Goal: Task Accomplishment & Management: Manage account settings

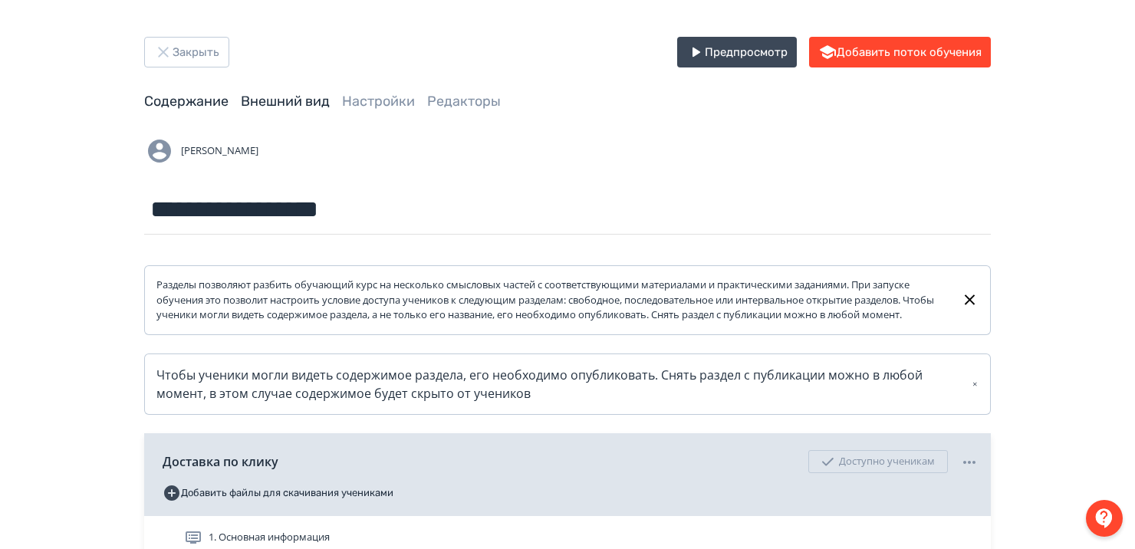
click at [258, 95] on link "Внешний вид" at bounding box center [285, 101] width 89 height 17
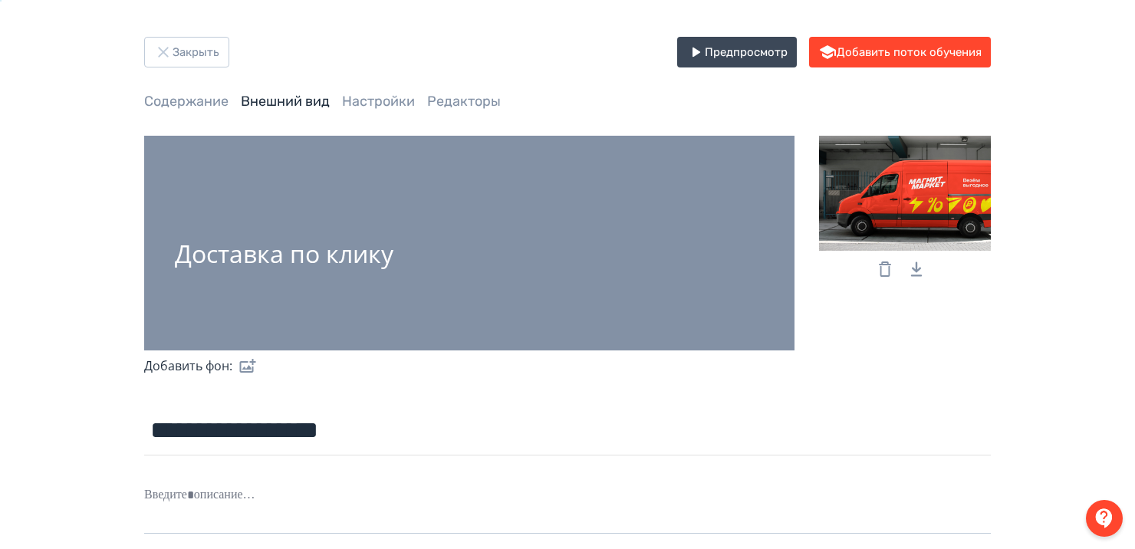
click at [915, 178] on div at bounding box center [905, 193] width 172 height 115
click at [0, 0] on input "file" at bounding box center [0, 0] width 0 height 0
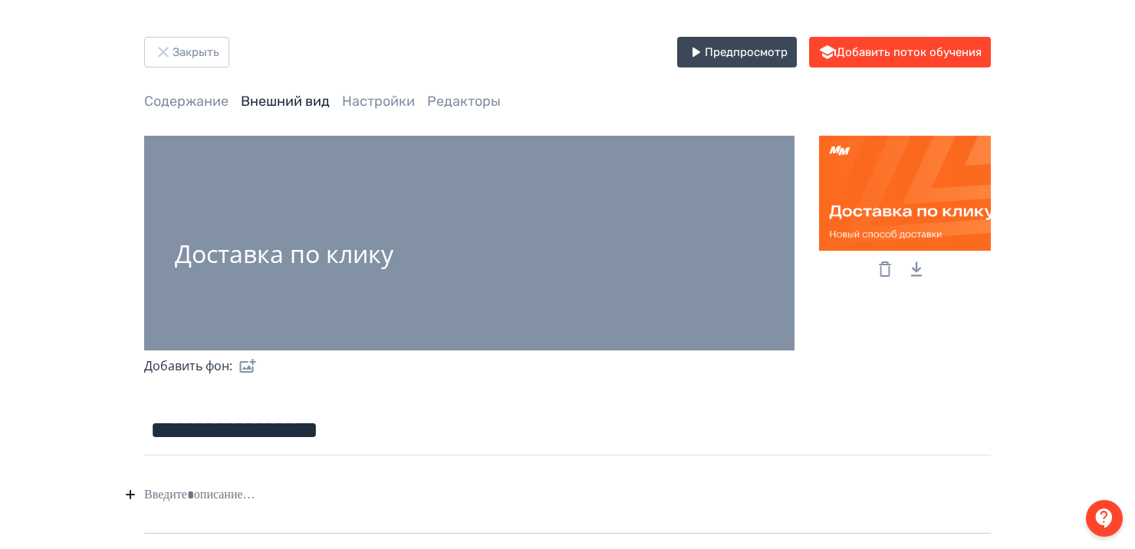
click at [353, 248] on div "Доставка по клику" at bounding box center [284, 253] width 218 height 27
click at [243, 368] on label at bounding box center [244, 365] width 25 height 31
click at [0, 0] on input "file" at bounding box center [0, 0] width 0 height 0
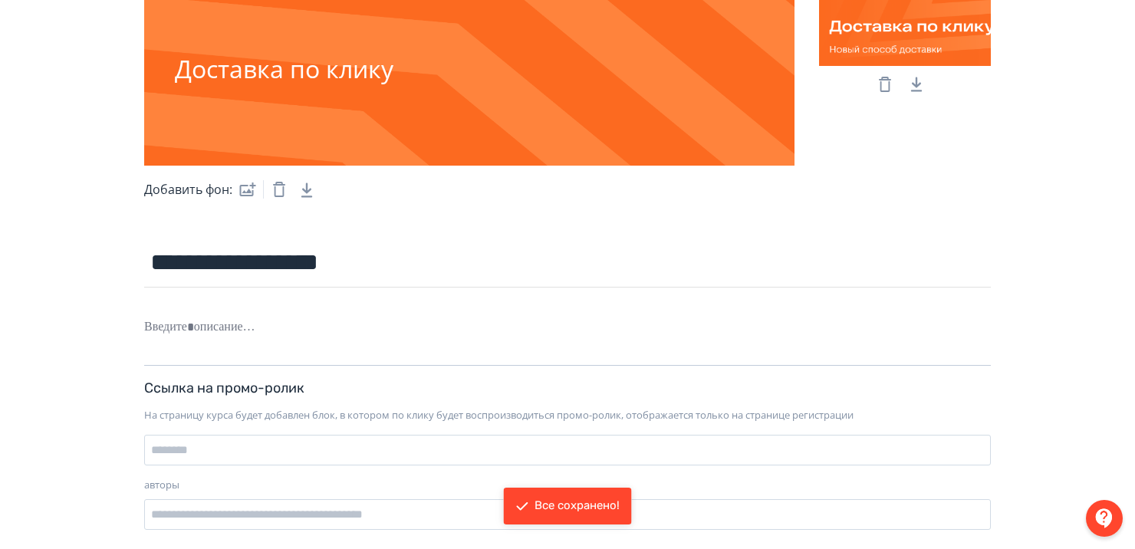
scroll to position [215, 0]
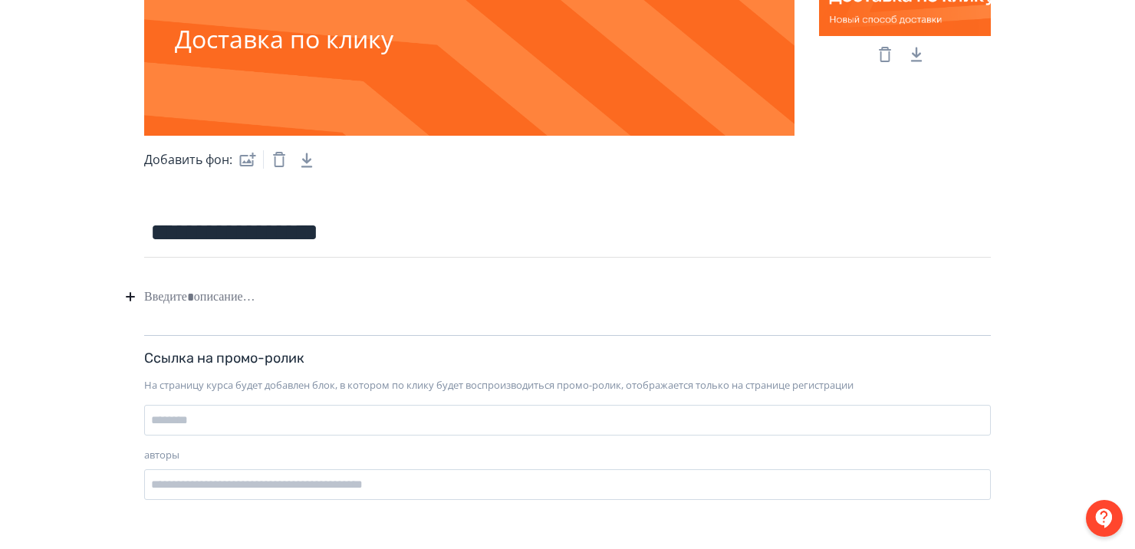
click at [205, 297] on div at bounding box center [567, 296] width 846 height 29
paste div
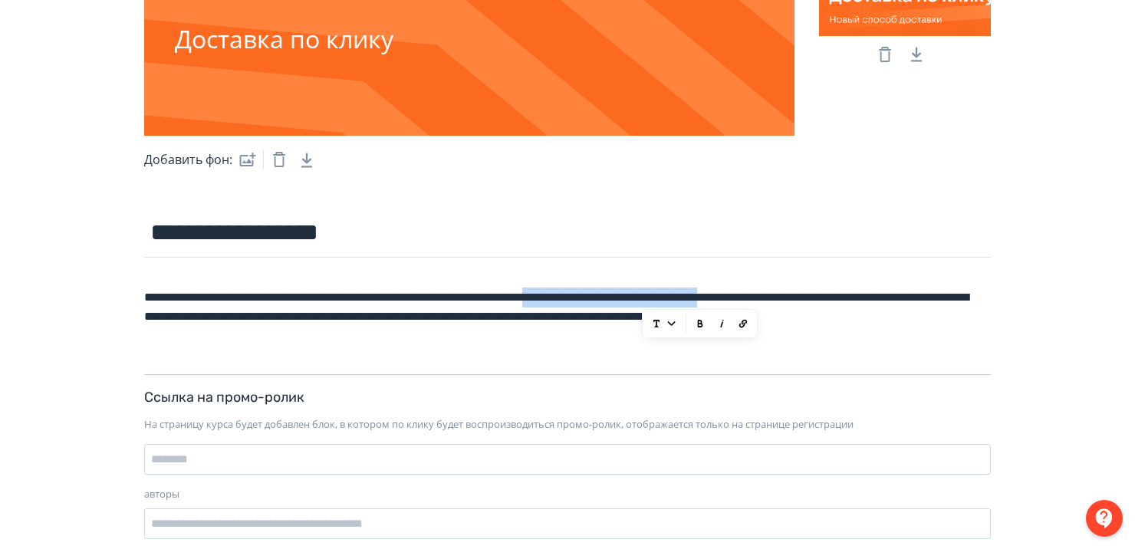
drag, startPoint x: 644, startPoint y: 299, endPoint x: 883, endPoint y: 298, distance: 239.2
click at [883, 298] on div "**********" at bounding box center [567, 316] width 846 height 69
click at [666, 297] on div "**********" at bounding box center [567, 316] width 846 height 69
drag, startPoint x: 641, startPoint y: 297, endPoint x: 886, endPoint y: 299, distance: 245.3
click at [886, 299] on div "**********" at bounding box center [567, 316] width 846 height 69
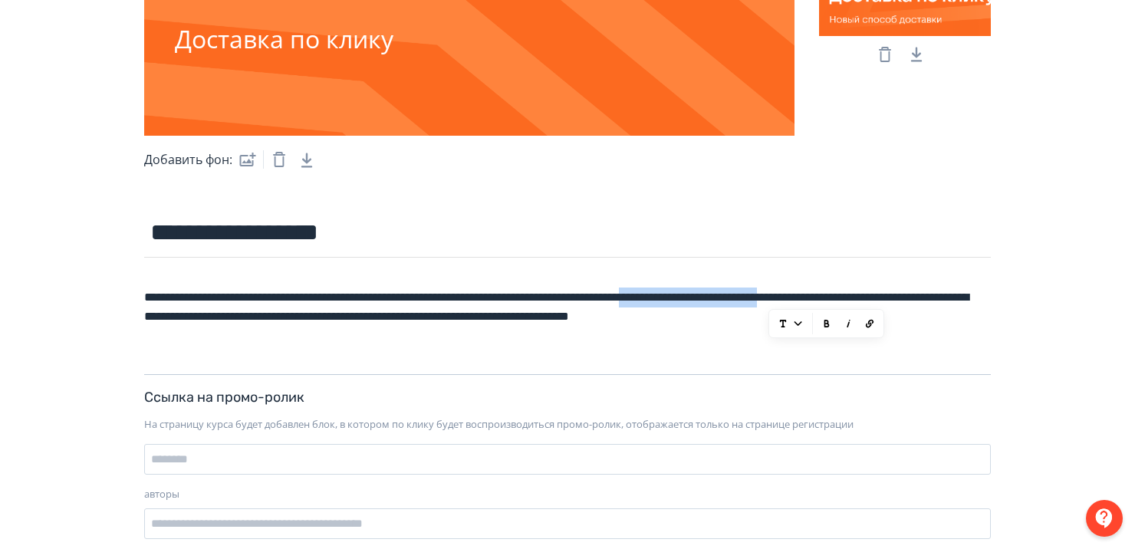
drag, startPoint x: 769, startPoint y: 301, endPoint x: 959, endPoint y: 299, distance: 190.1
click at [959, 299] on div "**********" at bounding box center [567, 316] width 846 height 69
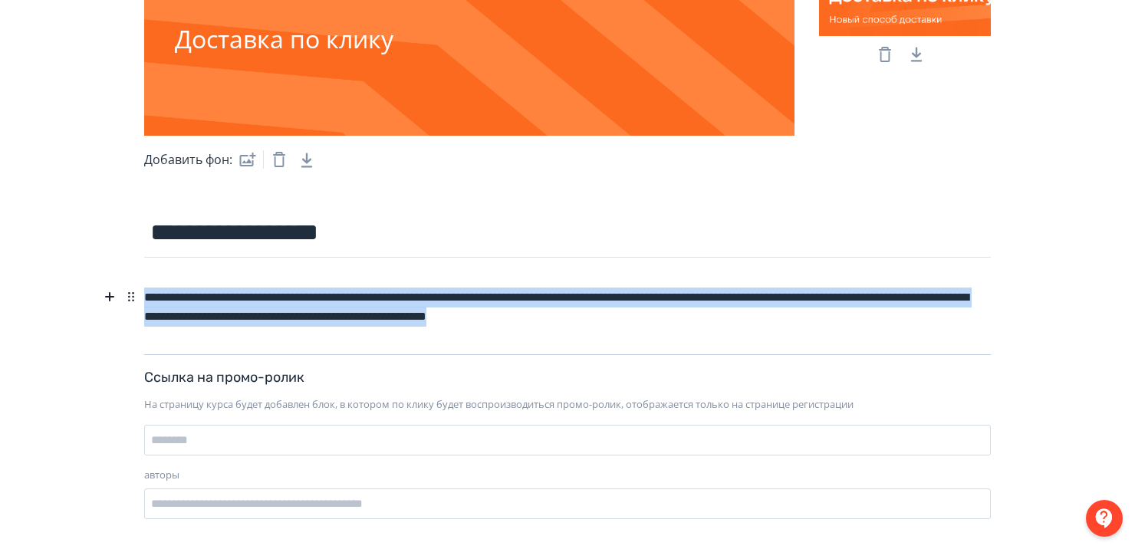
drag, startPoint x: 763, startPoint y: 303, endPoint x: 51, endPoint y: 274, distance: 712.0
click at [51, 274] on div "**********" at bounding box center [567, 176] width 1135 height 783
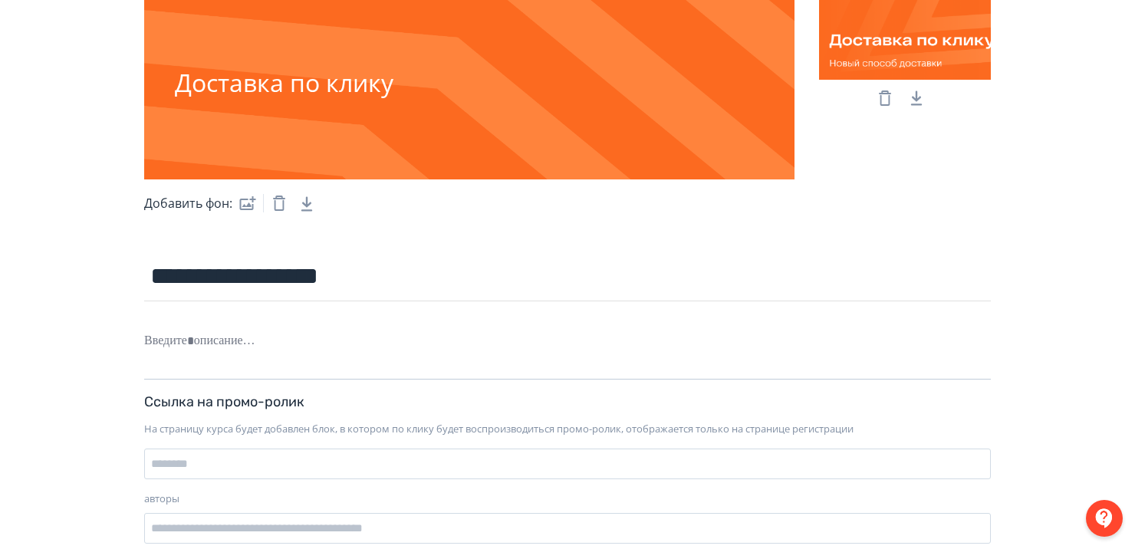
scroll to position [0, 0]
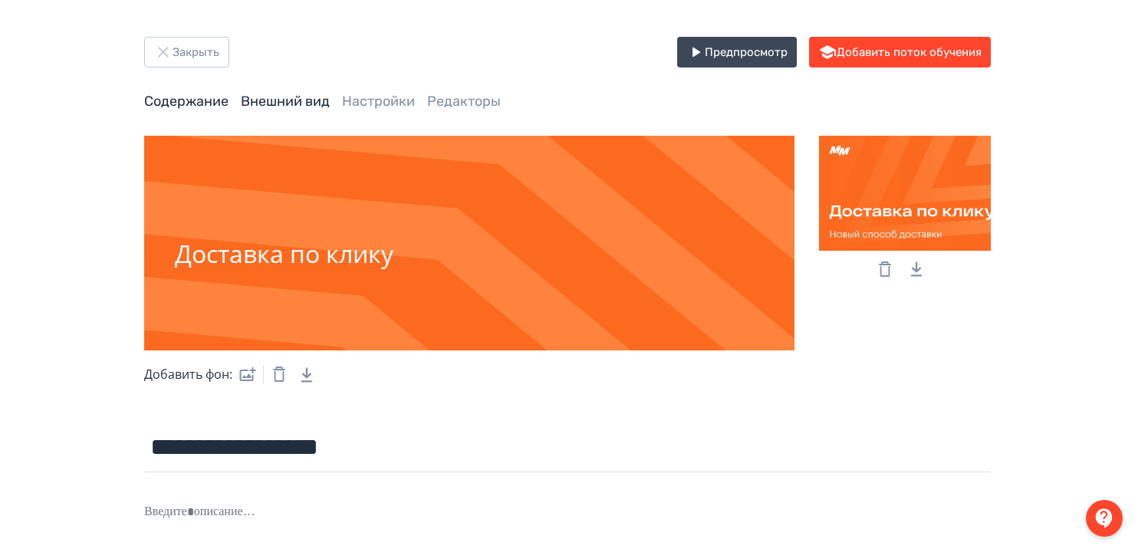
click at [176, 109] on link "Содержание" at bounding box center [186, 101] width 84 height 17
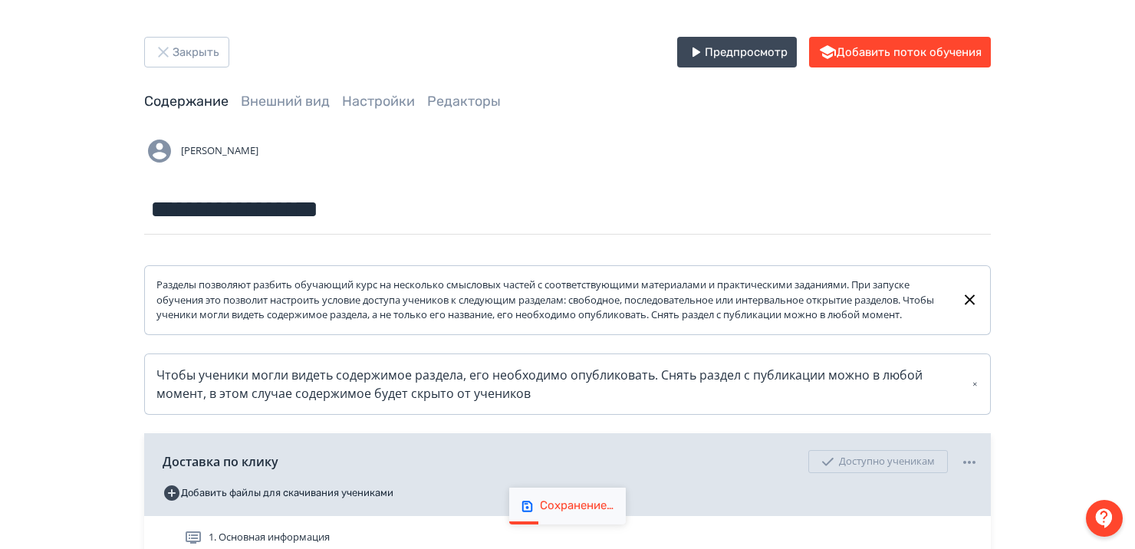
click at [174, 106] on link "Содержание" at bounding box center [186, 101] width 84 height 17
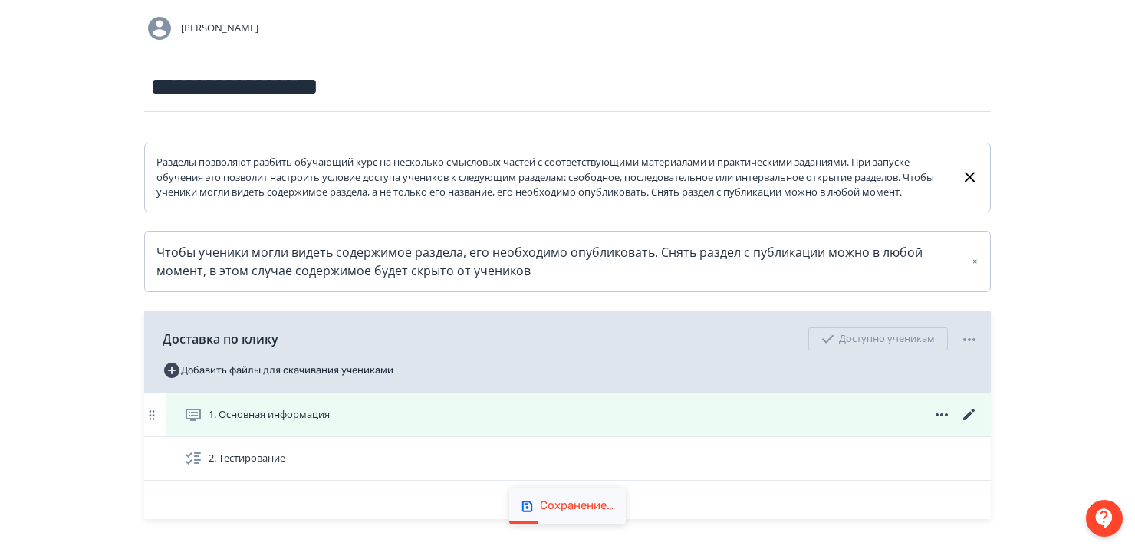
scroll to position [236, 0]
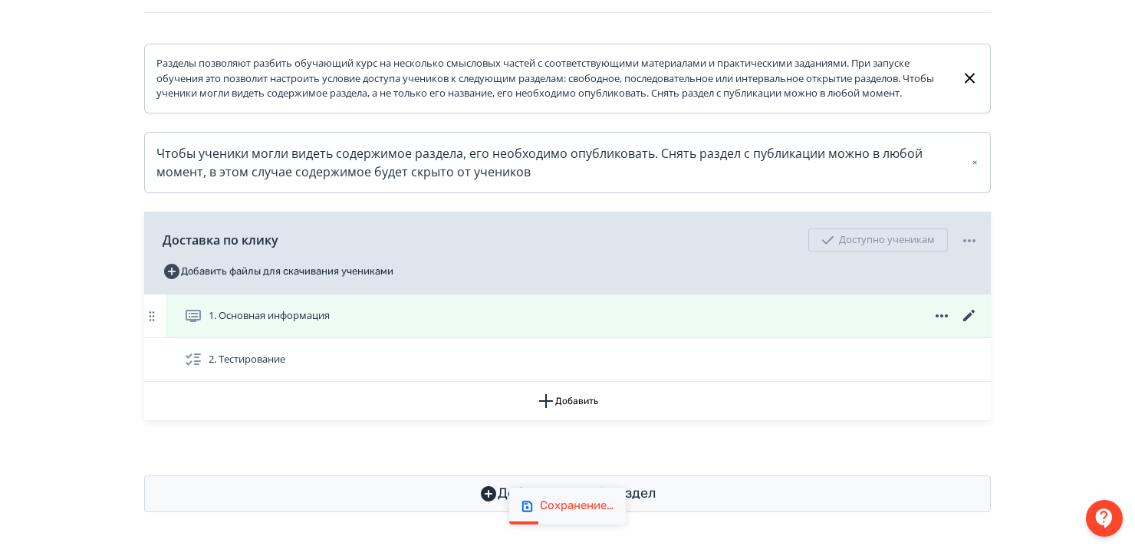
click at [318, 318] on span "1. Основная информация" at bounding box center [269, 315] width 121 height 15
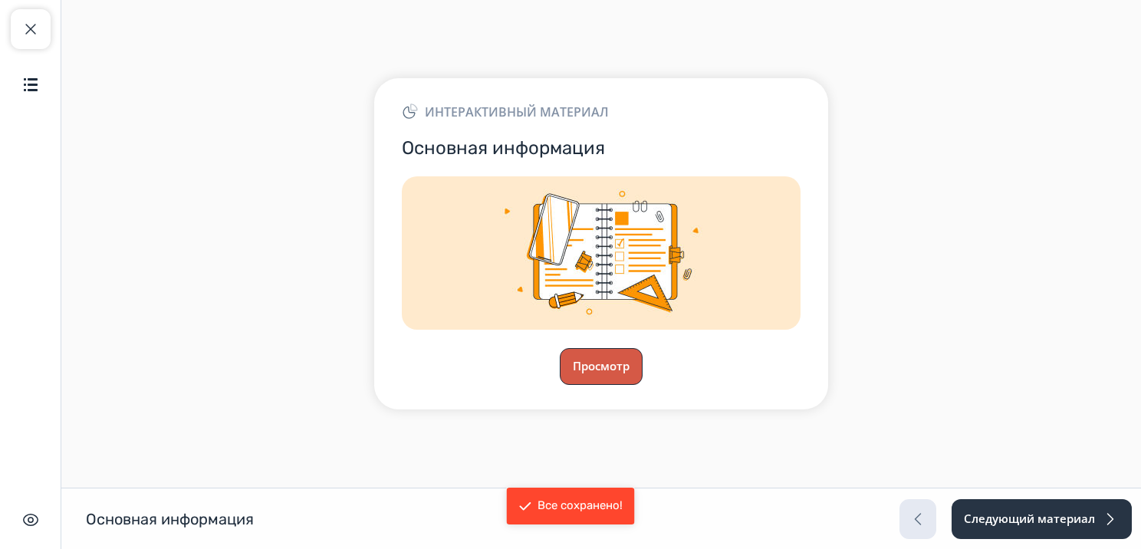
click at [592, 365] on button "Просмотр" at bounding box center [601, 366] width 83 height 37
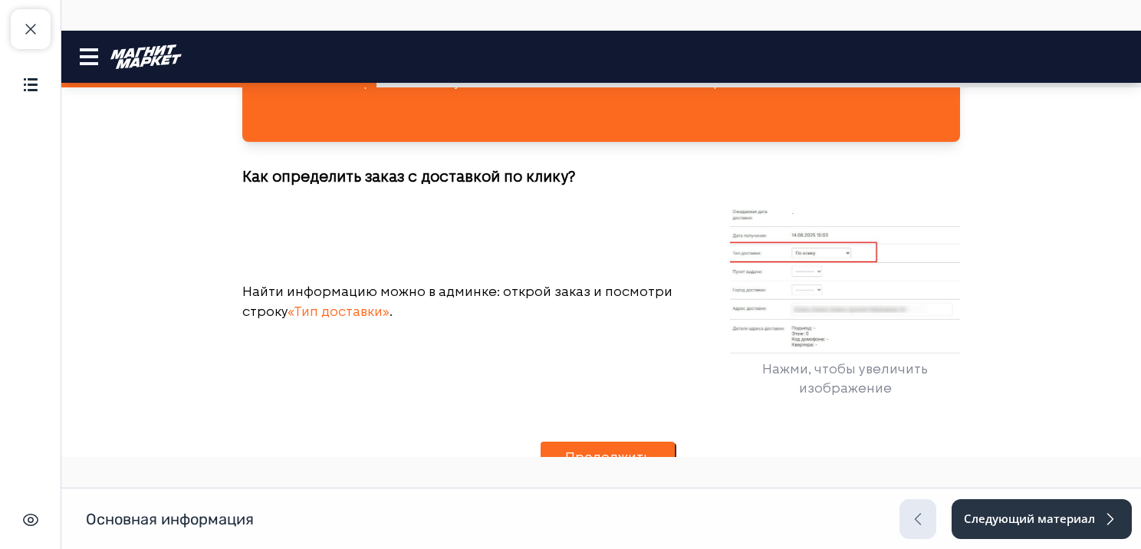
scroll to position [1579, 0]
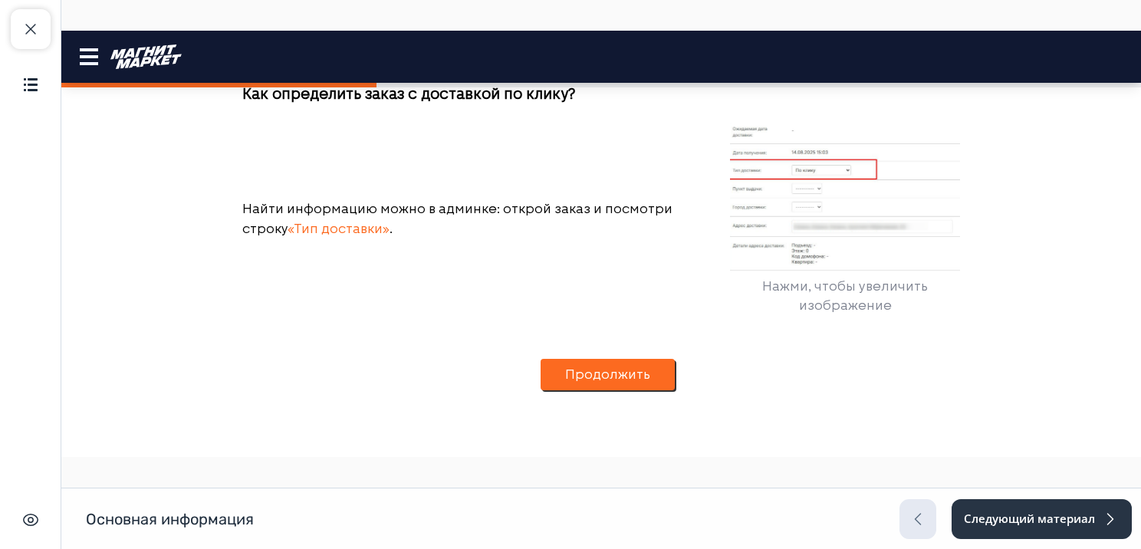
click at [608, 387] on button "Продолжить" at bounding box center [607, 375] width 134 height 32
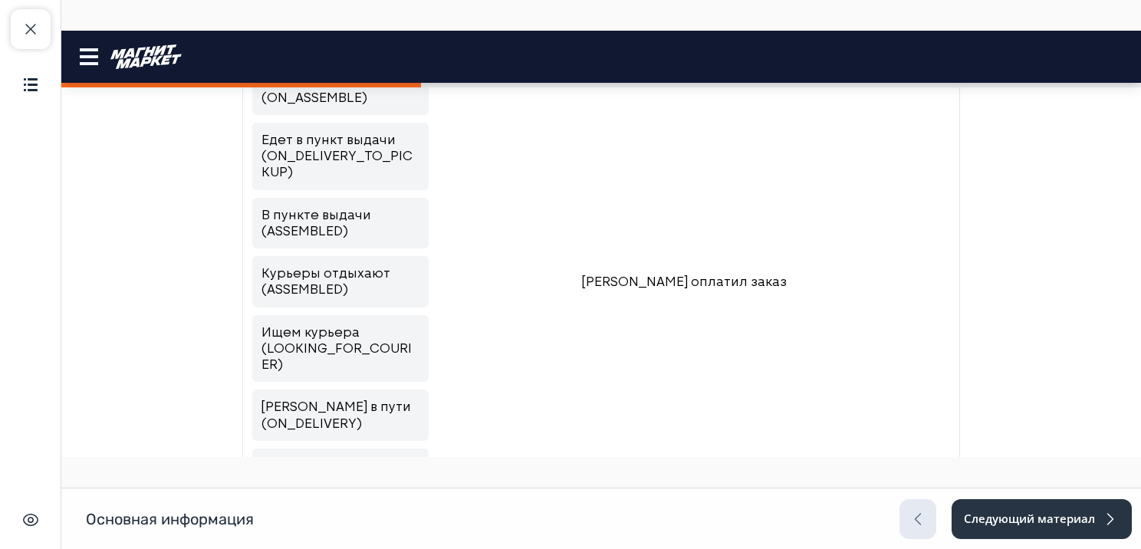
scroll to position [307, 0]
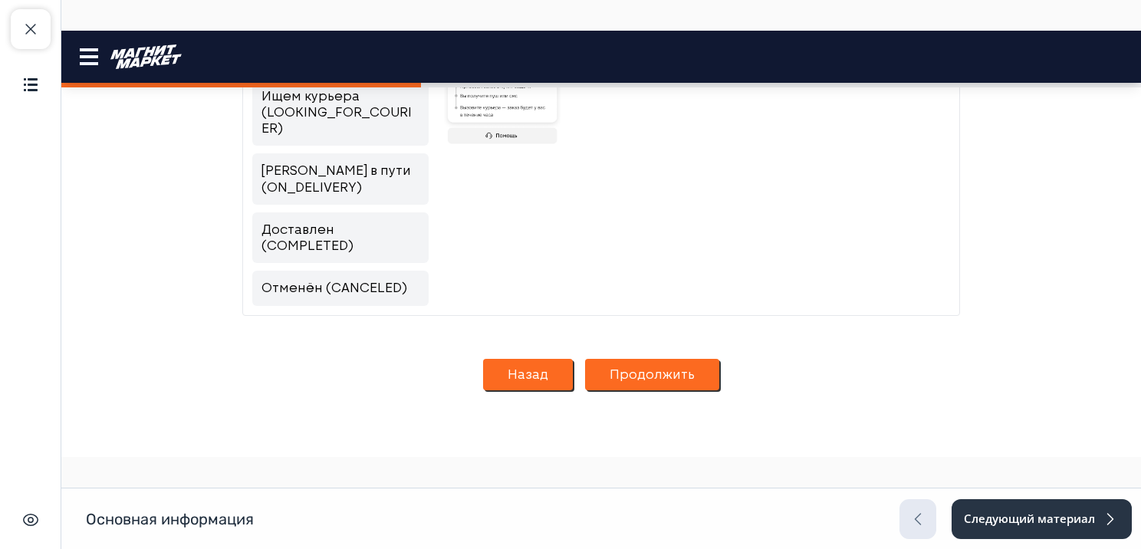
click at [626, 381] on button "Продолжить" at bounding box center [652, 375] width 134 height 32
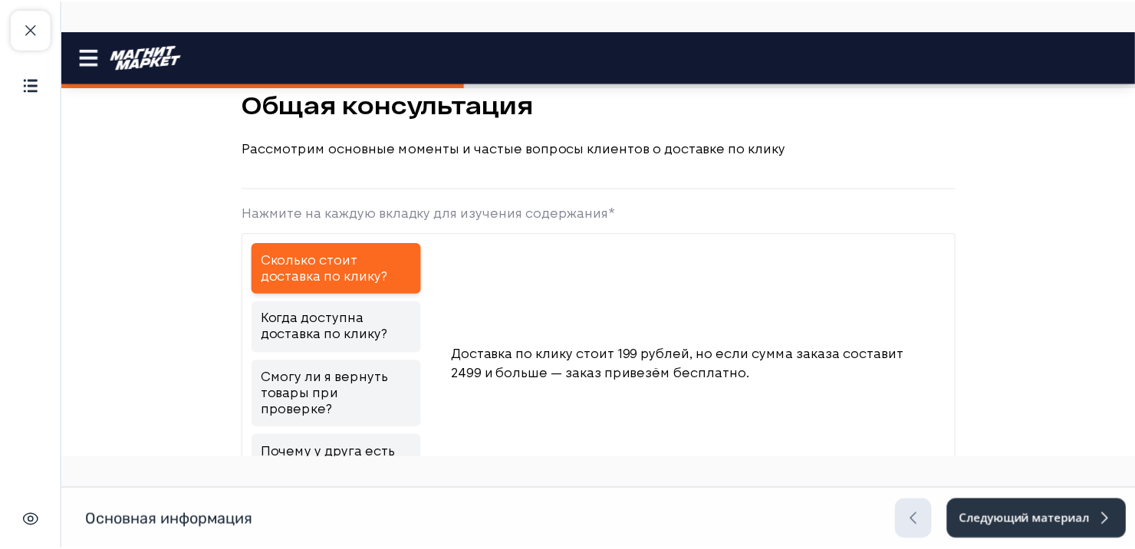
scroll to position [0, 0]
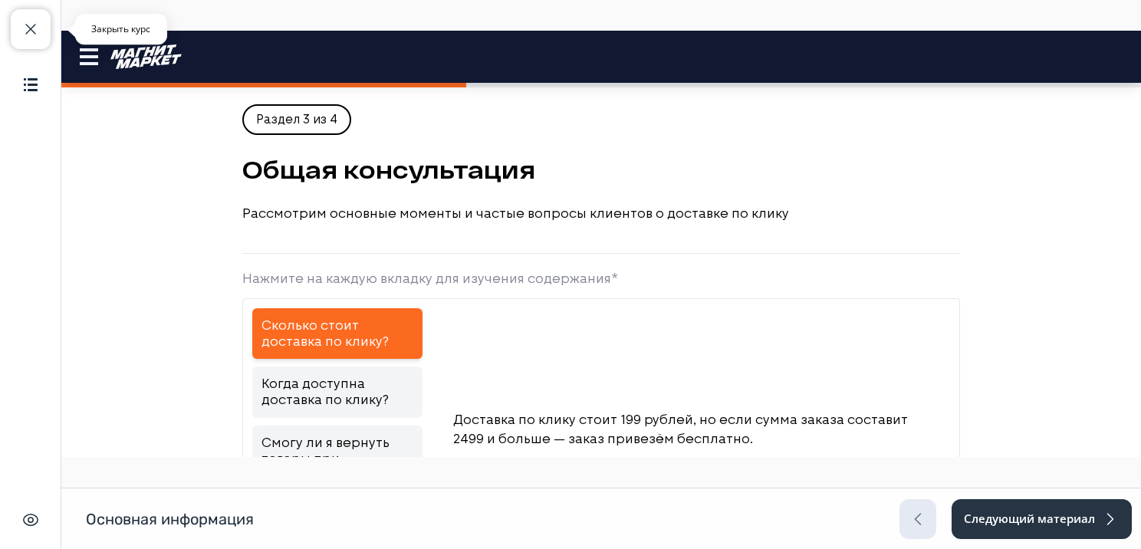
click at [20, 19] on button "Закрыть курс" at bounding box center [31, 29] width 40 height 40
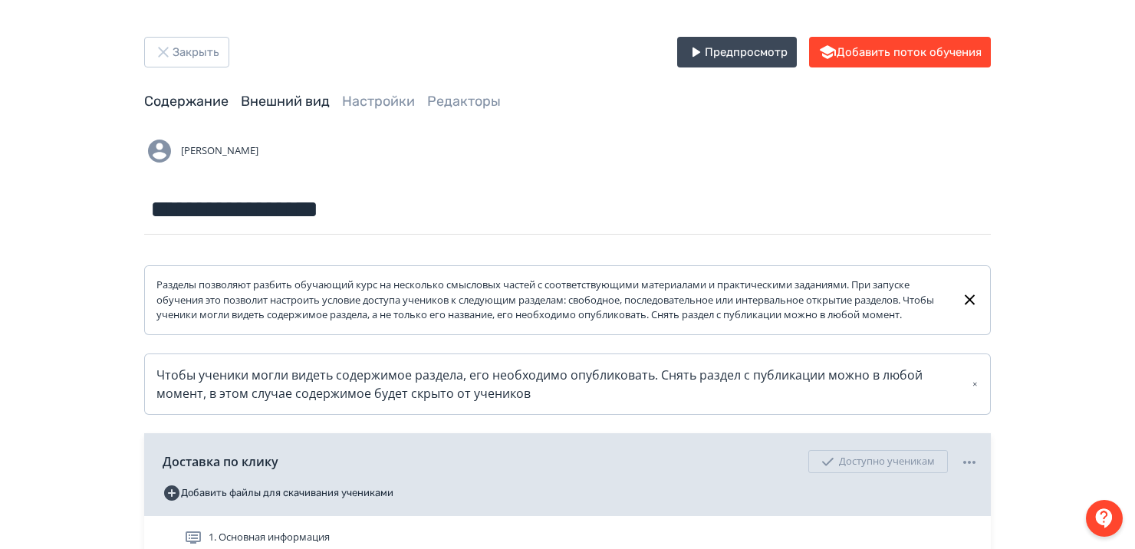
click at [292, 103] on link "Внешний вид" at bounding box center [285, 101] width 89 height 17
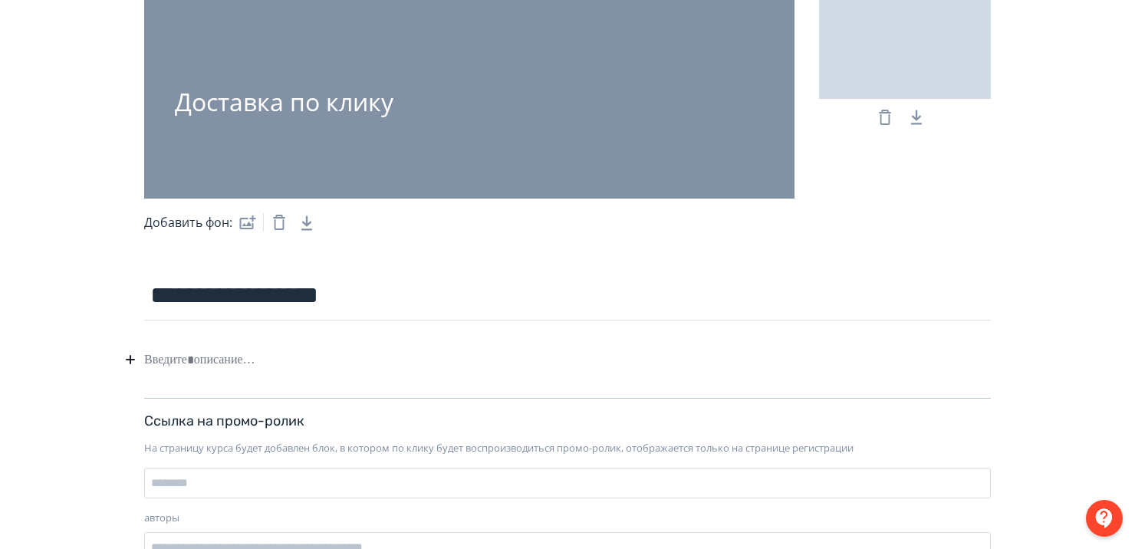
scroll to position [215, 0]
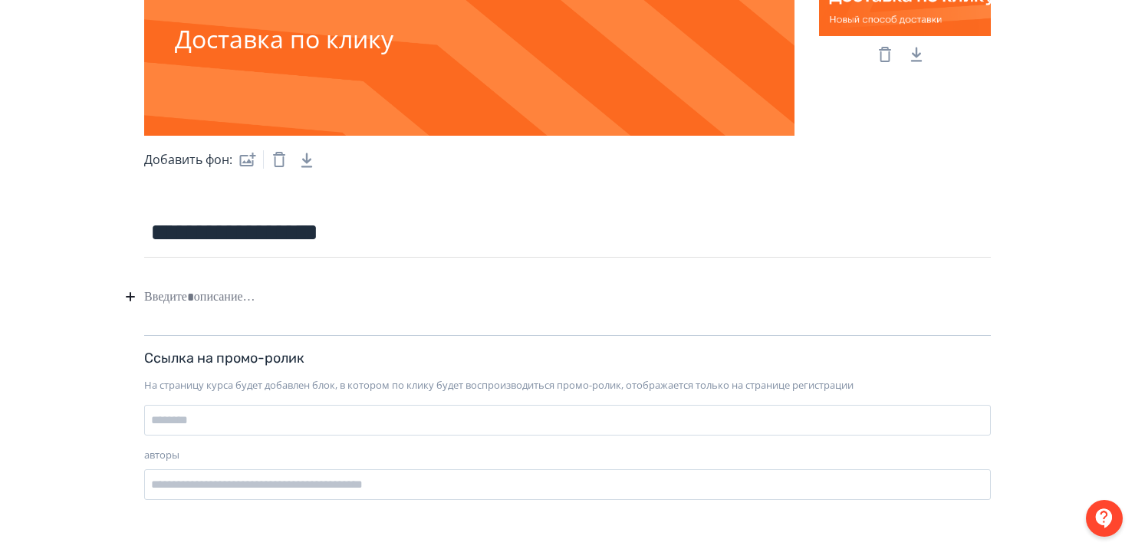
click at [258, 299] on div at bounding box center [567, 296] width 846 height 29
paste div
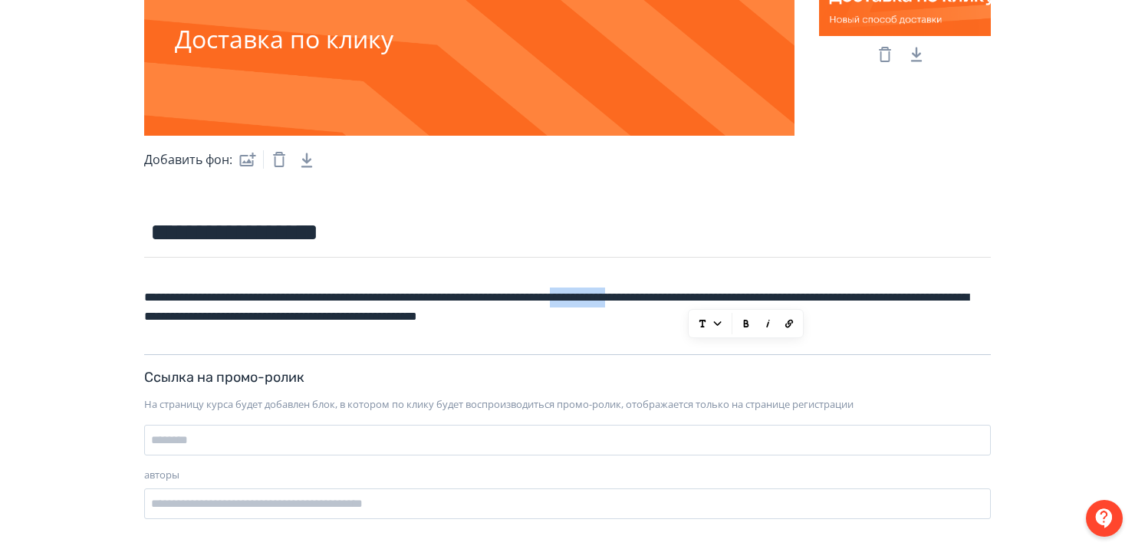
drag, startPoint x: 690, startPoint y: 301, endPoint x: 767, endPoint y: 300, distance: 77.4
click at [774, 300] on div "**********" at bounding box center [567, 306] width 846 height 49
click at [878, 297] on div "**********" at bounding box center [567, 306] width 846 height 49
click at [852, 317] on div "**********" at bounding box center [567, 306] width 846 height 49
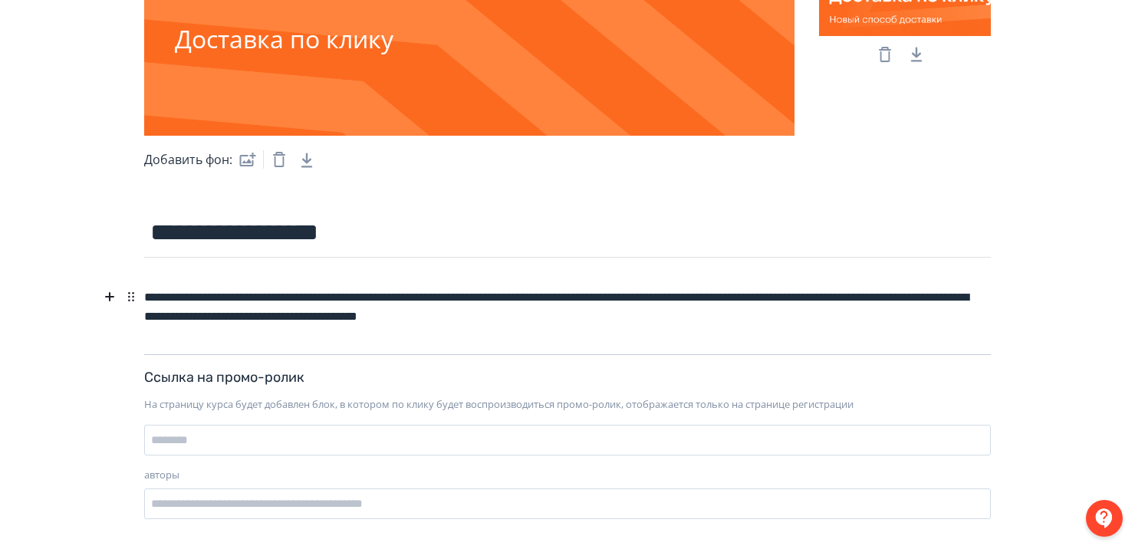
click at [879, 295] on div "**********" at bounding box center [567, 306] width 846 height 49
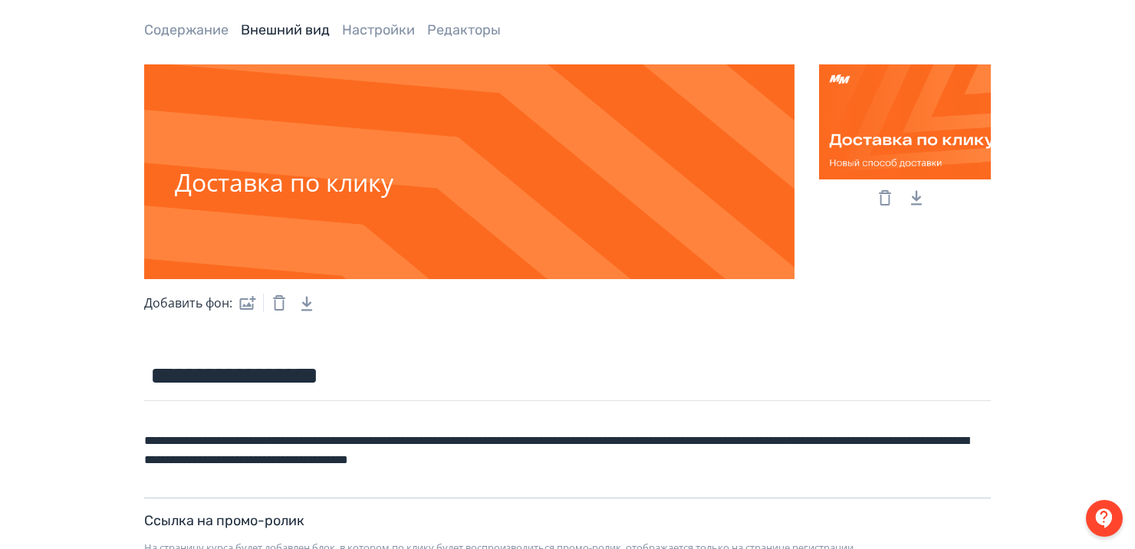
scroll to position [0, 0]
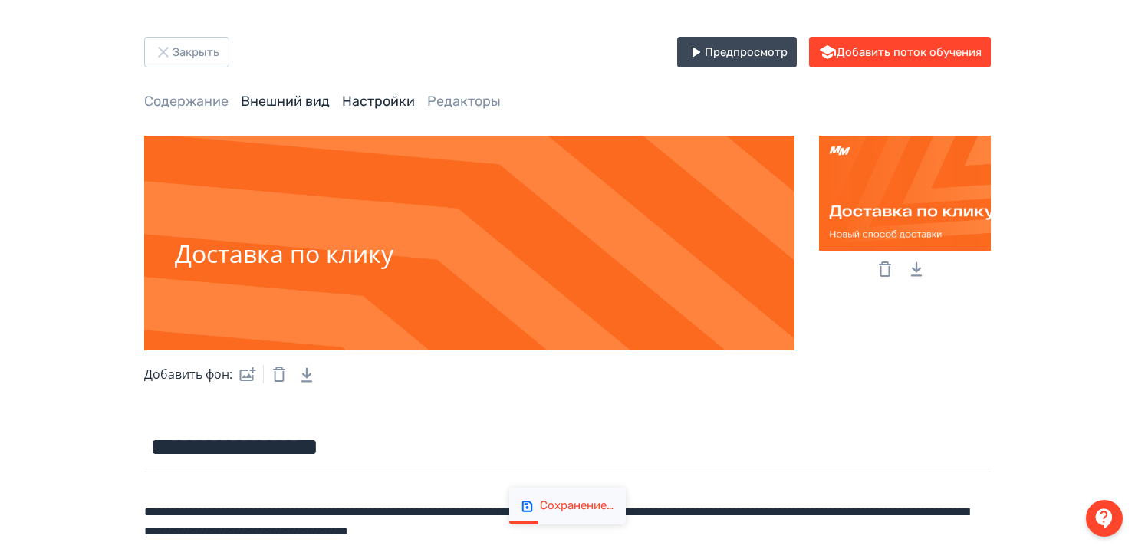
click at [377, 95] on link "Настройки" at bounding box center [378, 101] width 73 height 17
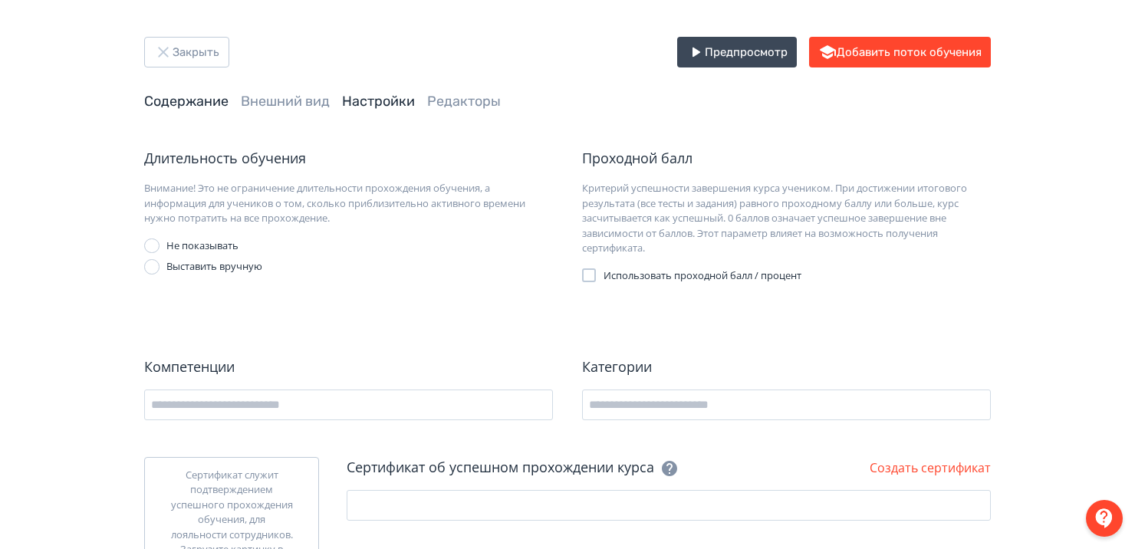
click at [159, 104] on link "Содержание" at bounding box center [186, 101] width 84 height 17
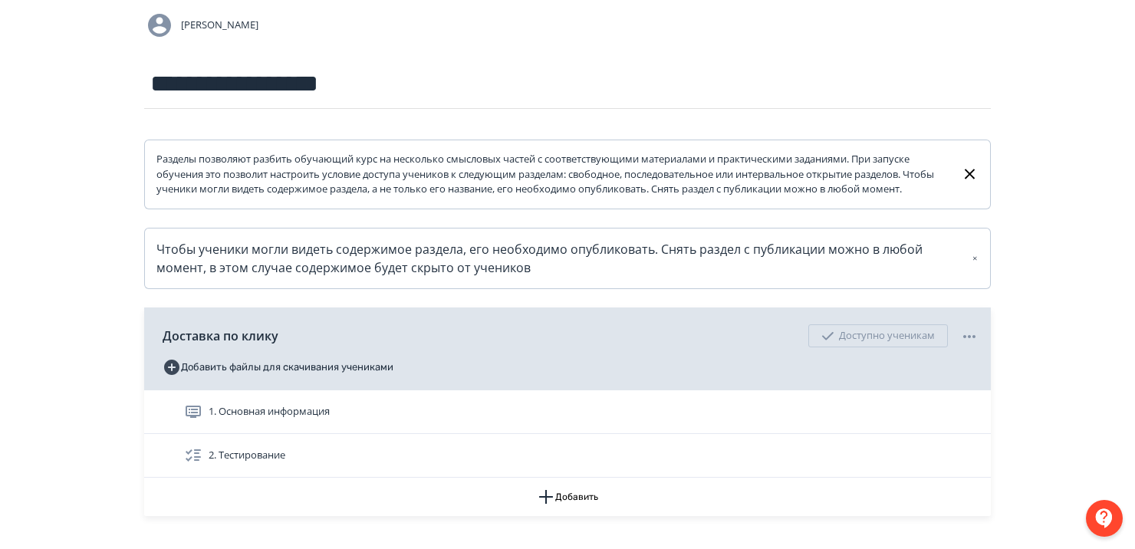
scroll to position [236, 0]
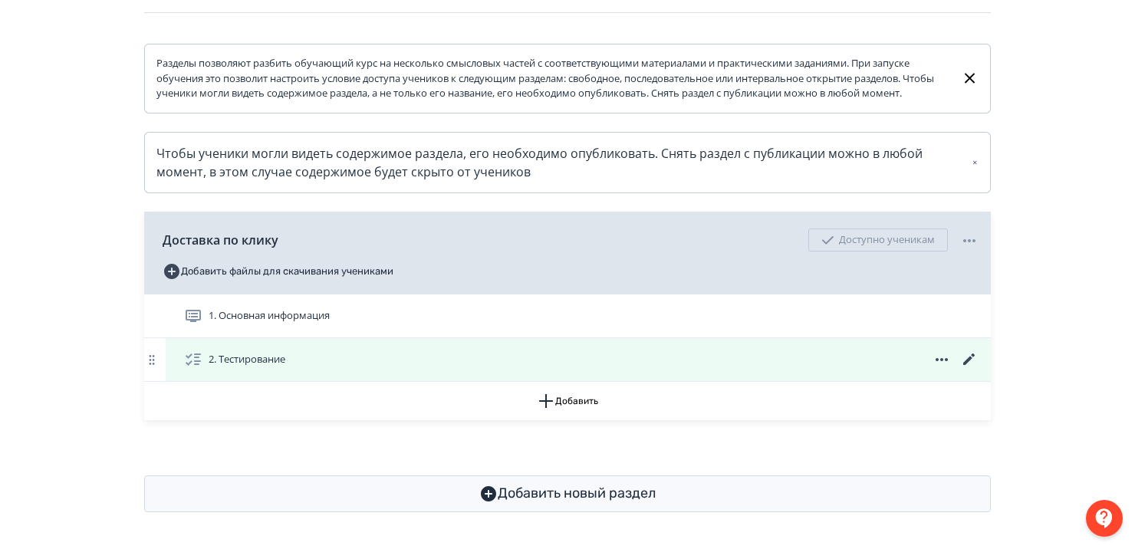
click at [275, 362] on span "2. Тестирование" at bounding box center [247, 359] width 77 height 15
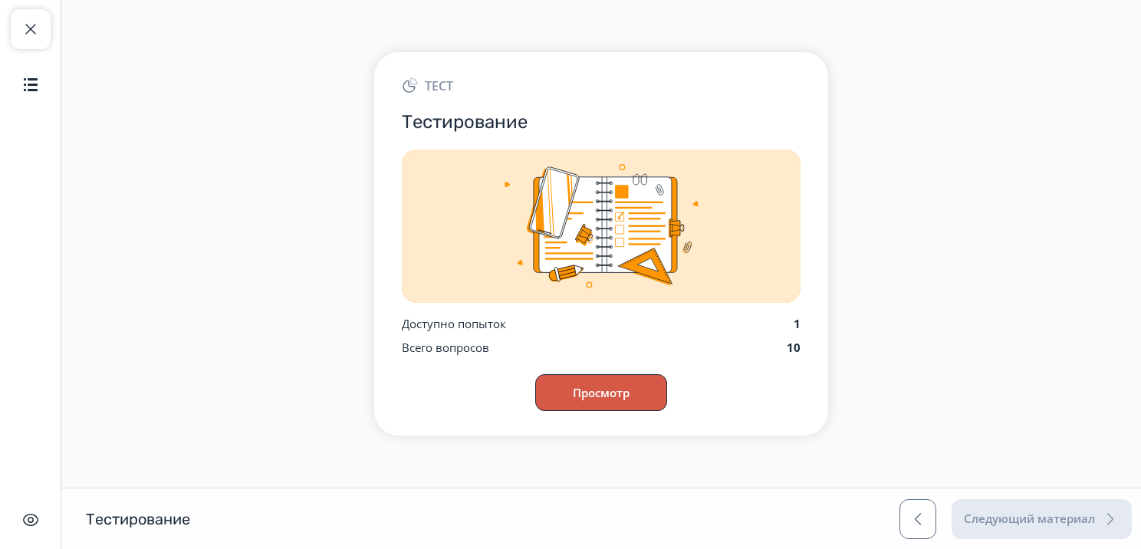
click at [589, 386] on button "Просмотр" at bounding box center [601, 392] width 132 height 37
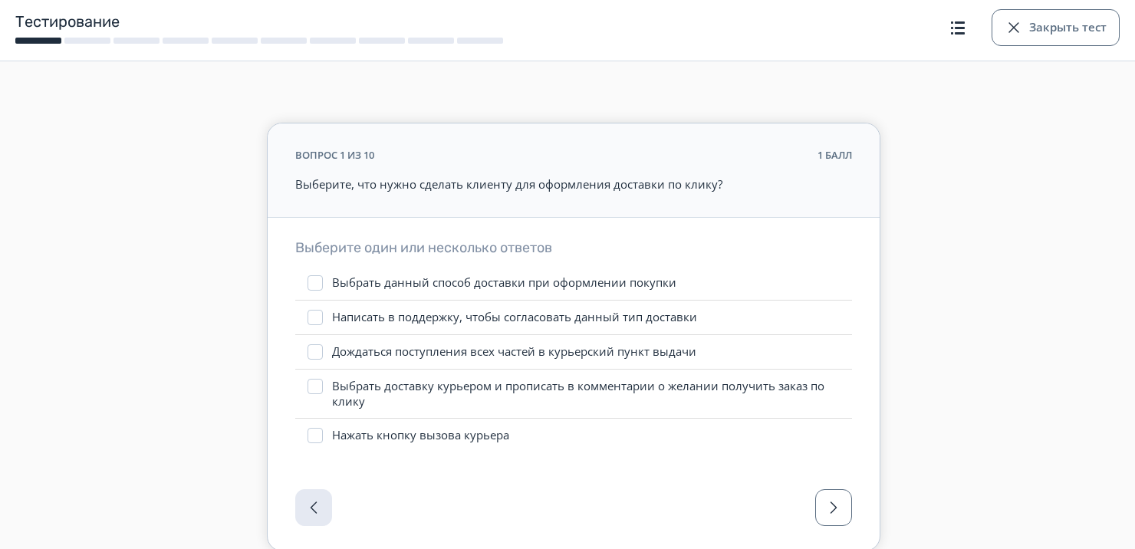
click at [314, 287] on div at bounding box center [314, 282] width 15 height 15
click at [314, 352] on div at bounding box center [314, 351] width 15 height 15
click at [308, 434] on div at bounding box center [314, 435] width 15 height 15
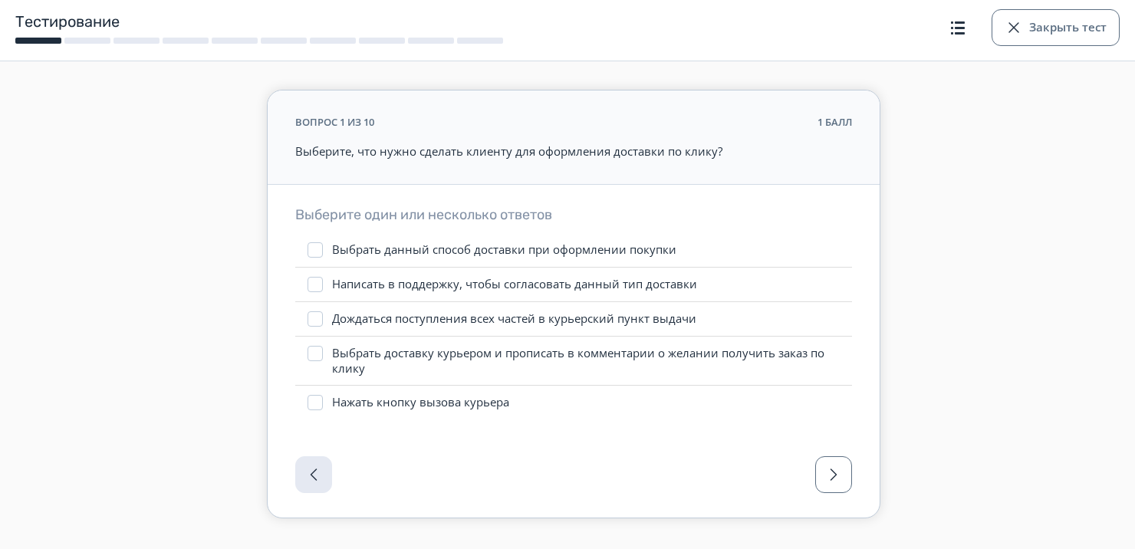
scroll to position [63, 0]
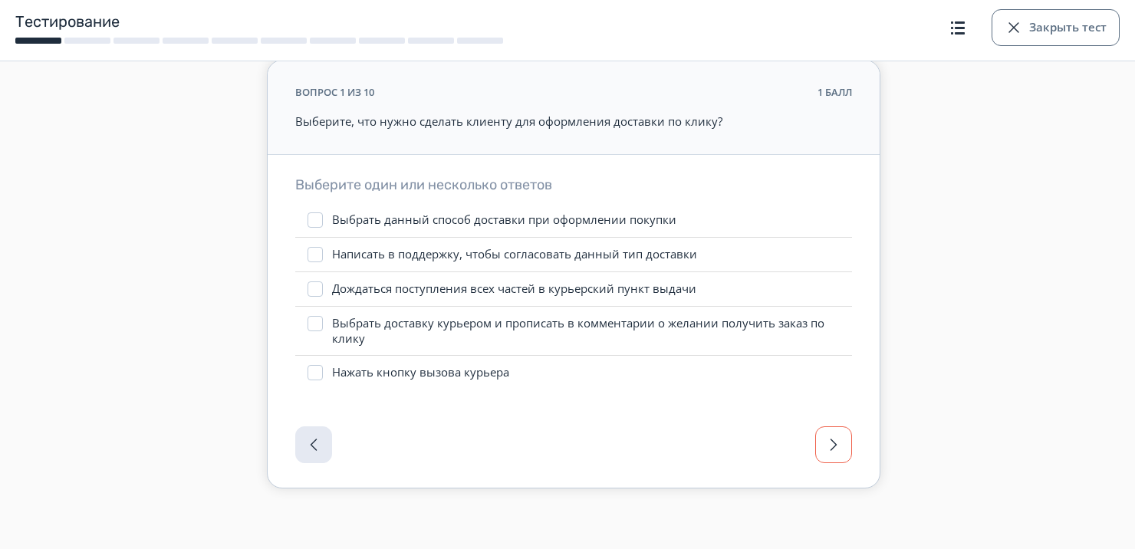
click at [824, 441] on span "button" at bounding box center [833, 444] width 18 height 18
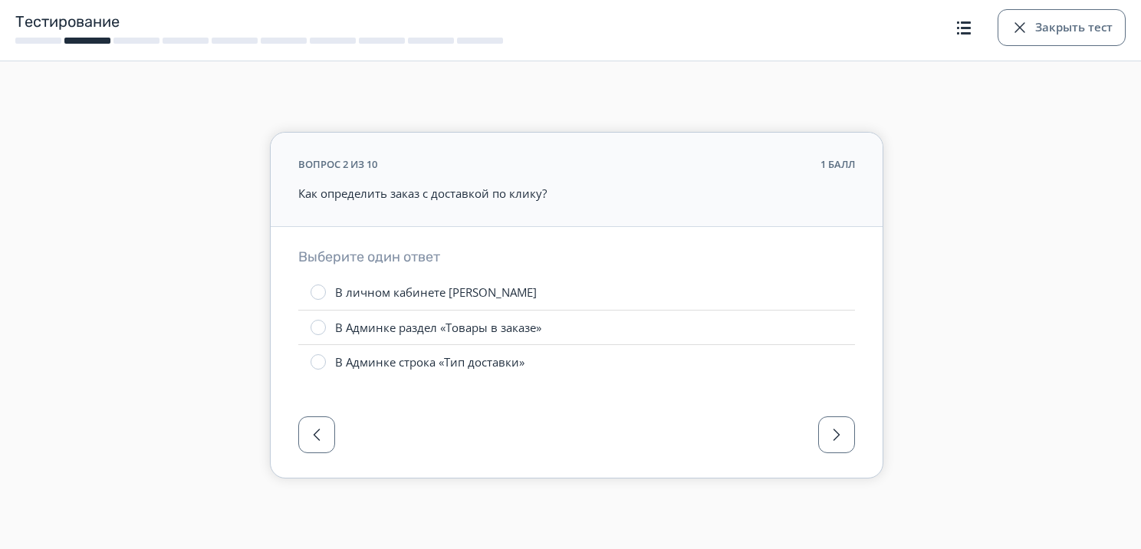
click at [443, 359] on div "В Админке строка «Тип доставки»" at bounding box center [429, 362] width 189 height 16
click at [824, 439] on button "button" at bounding box center [836, 434] width 37 height 37
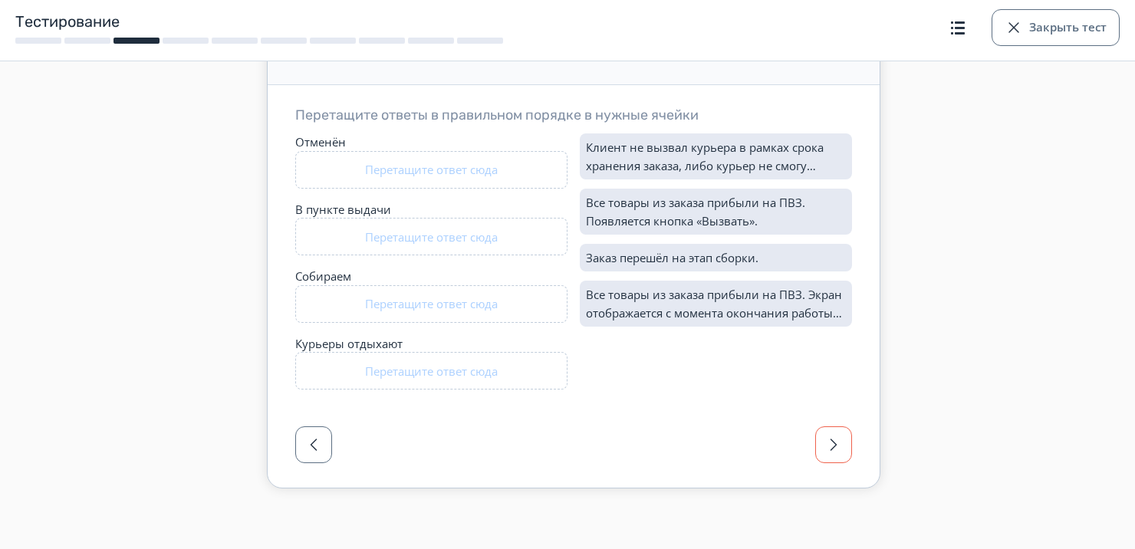
click at [845, 443] on button "button" at bounding box center [833, 444] width 37 height 37
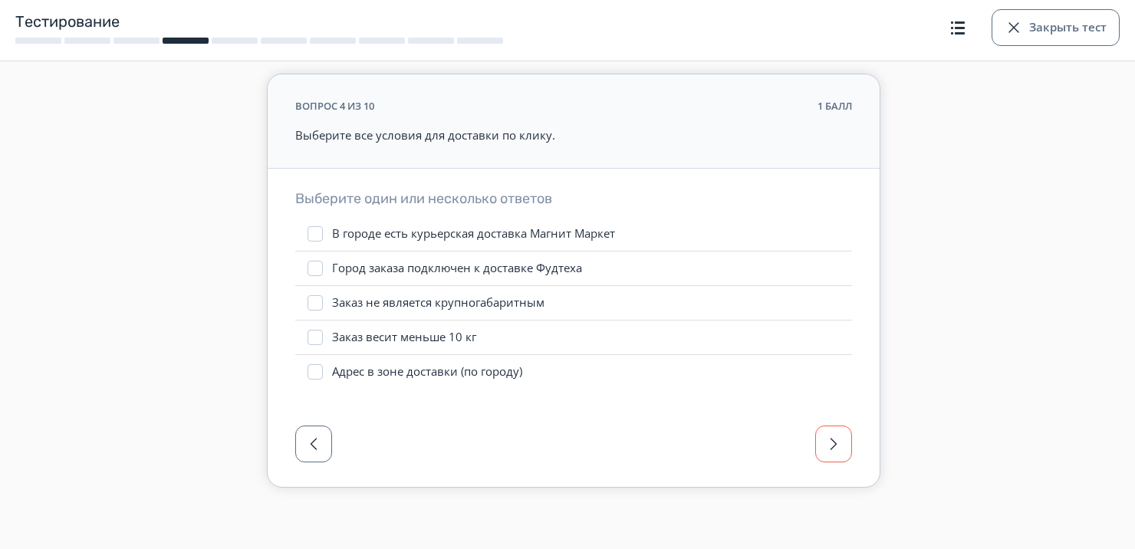
scroll to position [48, 0]
click at [317, 444] on span "button" at bounding box center [313, 444] width 18 height 18
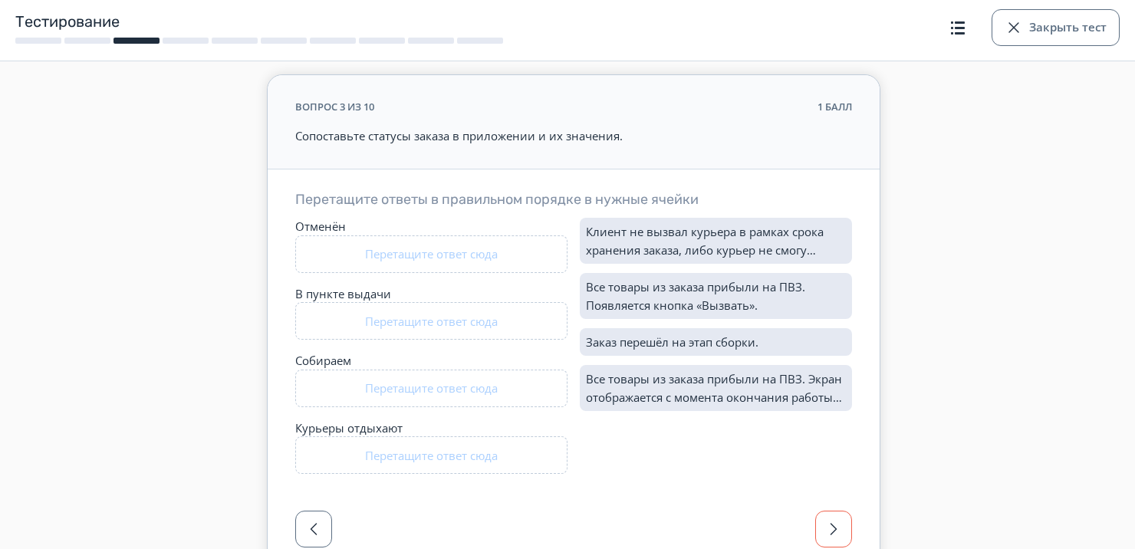
click at [840, 531] on span "button" at bounding box center [833, 529] width 18 height 18
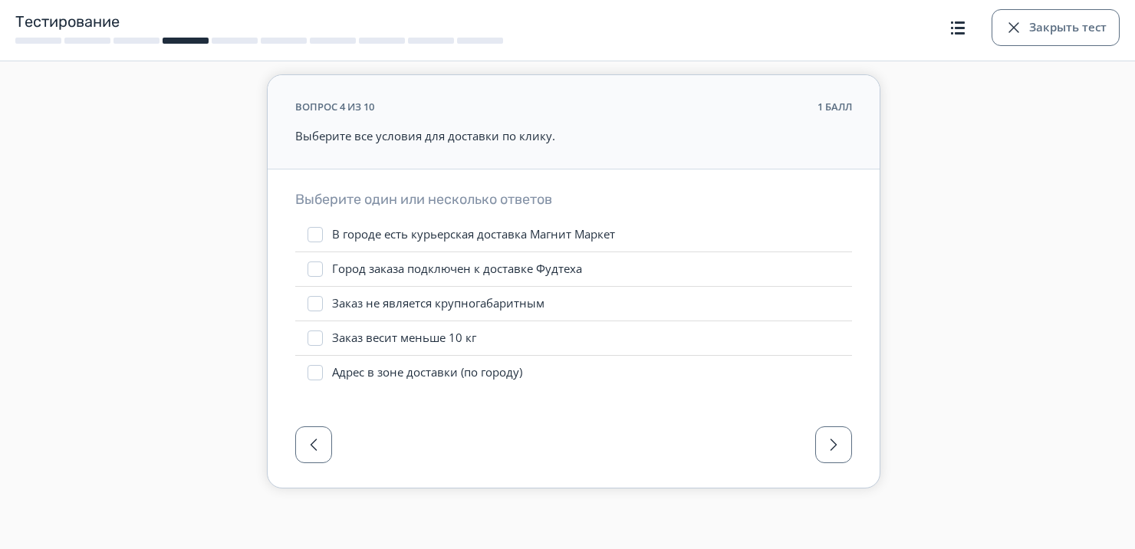
click at [845, 527] on div "вопрос 4 из 10 1 балл Выберите все условия для доставки по клику. Выберите один…" at bounding box center [573, 251] width 1135 height 598
click at [843, 455] on button "button" at bounding box center [833, 444] width 37 height 37
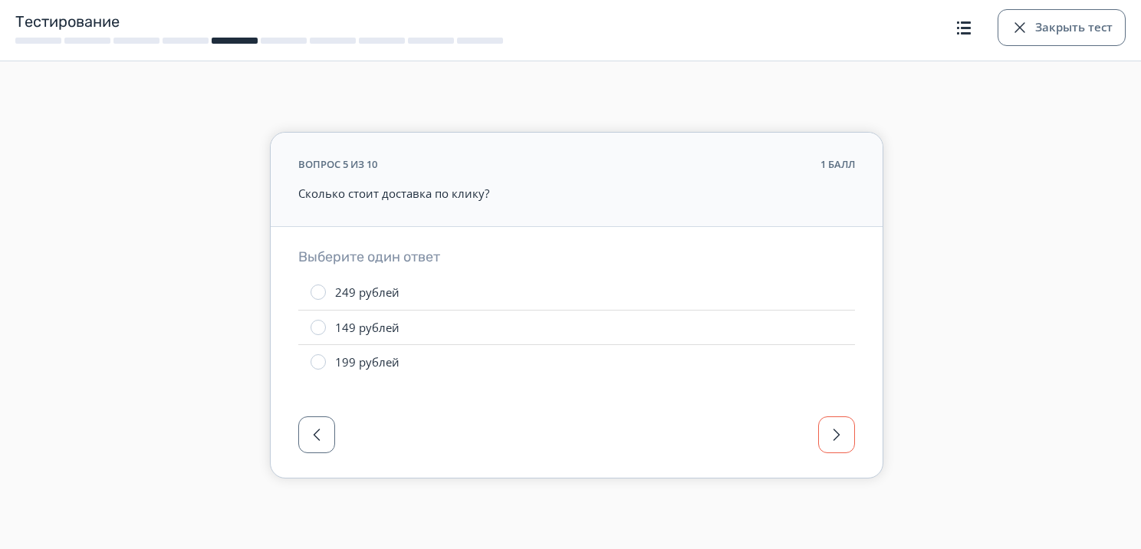
click at [839, 448] on button "button" at bounding box center [836, 434] width 37 height 37
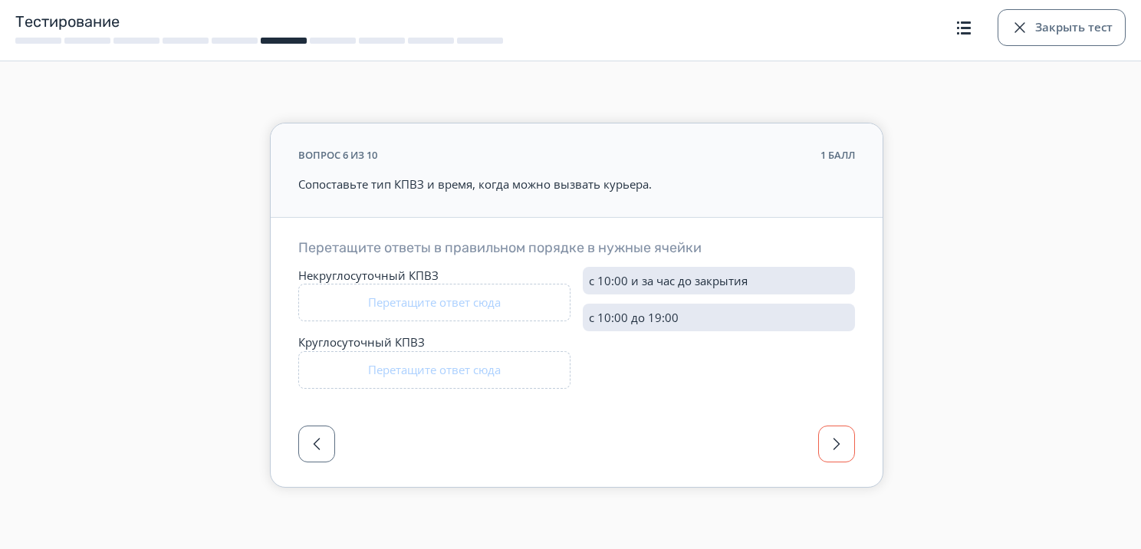
click at [843, 445] on span "button" at bounding box center [836, 444] width 18 height 18
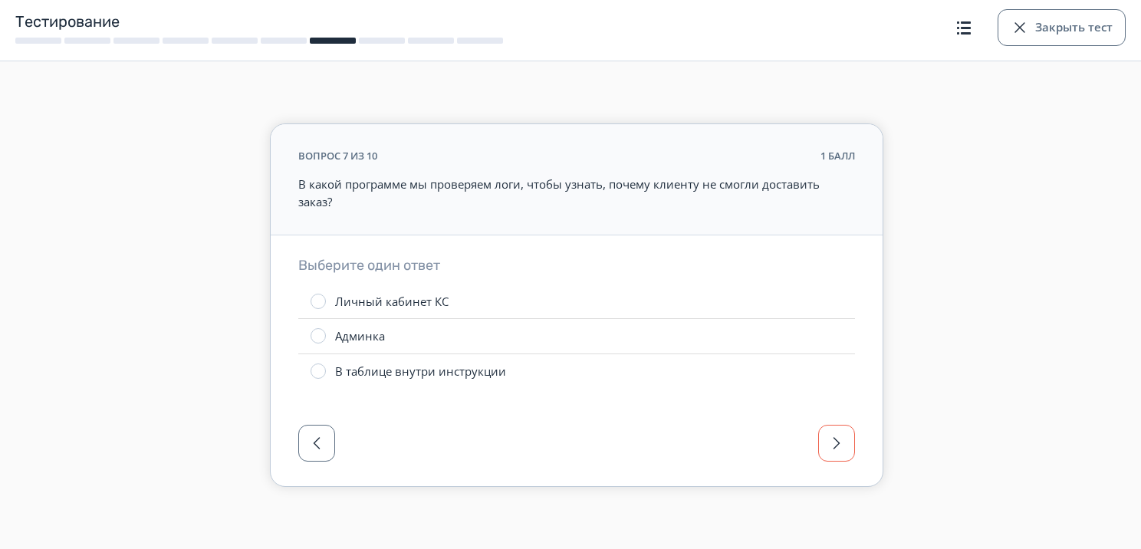
click at [837, 434] on span "button" at bounding box center [836, 443] width 18 height 18
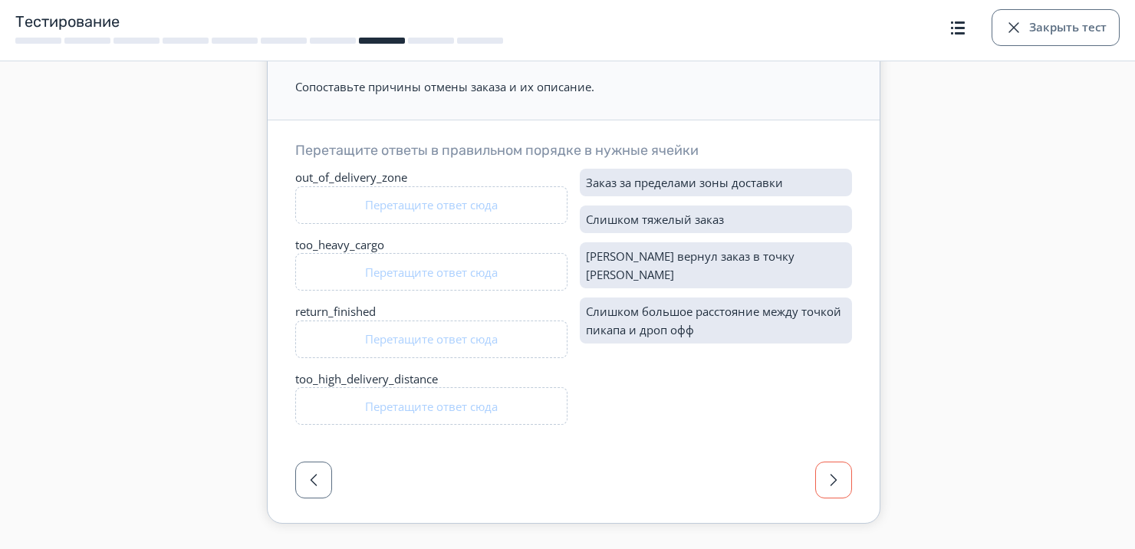
scroll to position [133, 0]
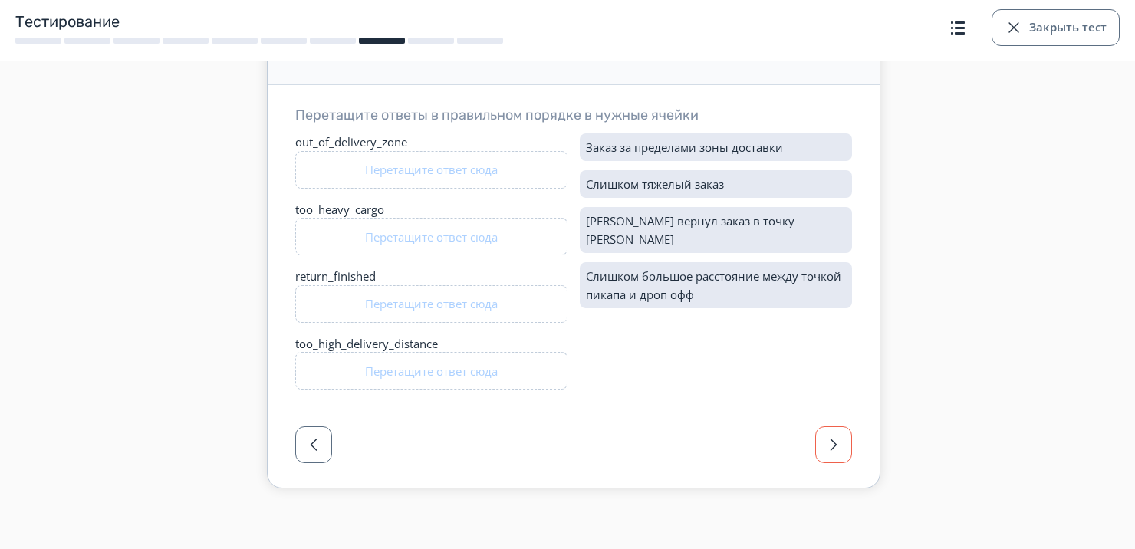
click at [830, 448] on span "button" at bounding box center [833, 444] width 18 height 18
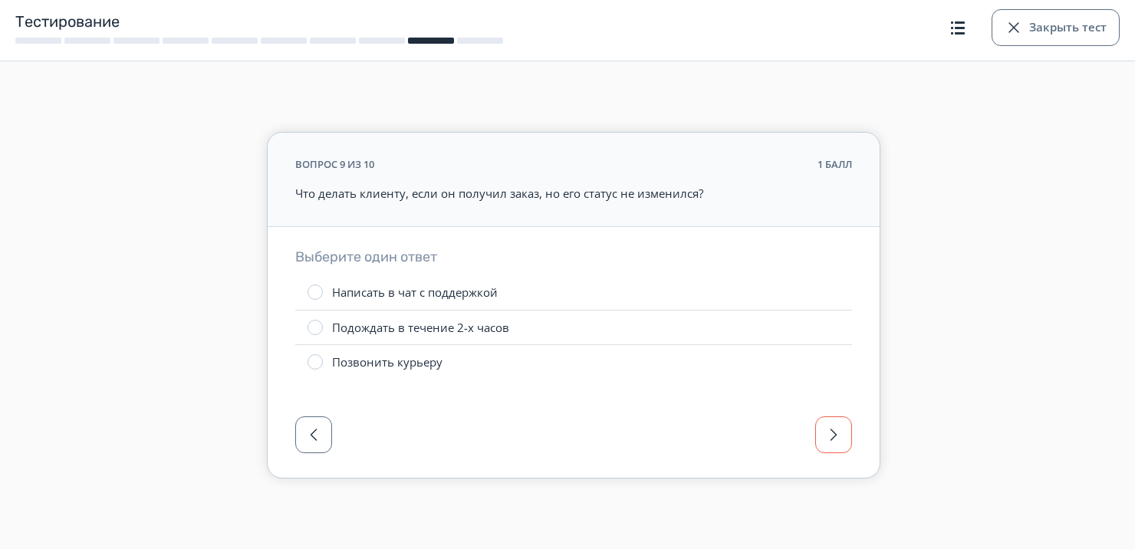
scroll to position [0, 0]
click at [843, 420] on button "button" at bounding box center [836, 434] width 37 height 37
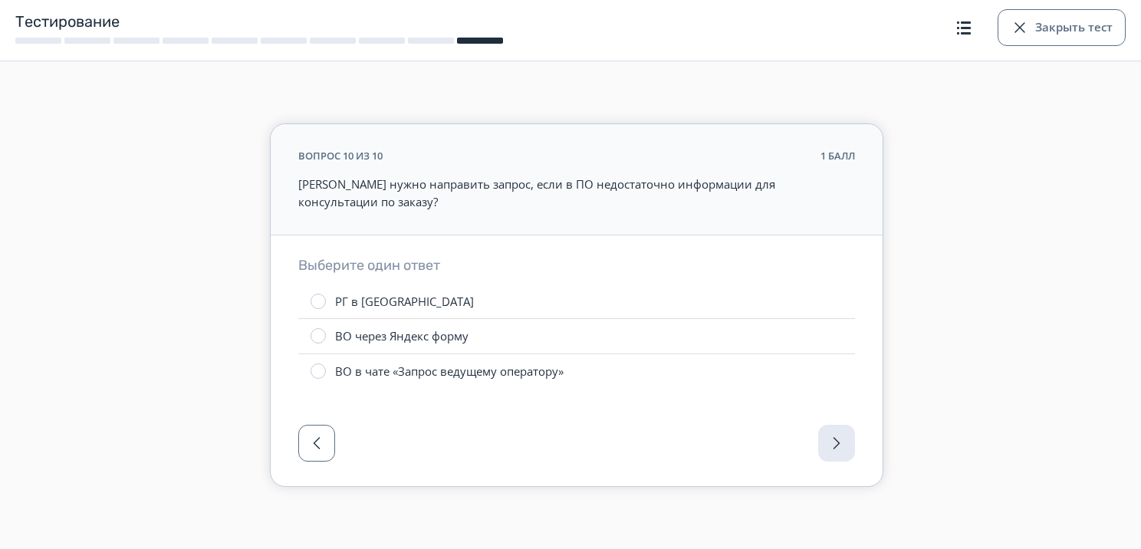
click at [825, 437] on div at bounding box center [577, 447] width 612 height 77
click at [1057, 25] on button "Закрыть тест" at bounding box center [1061, 27] width 128 height 37
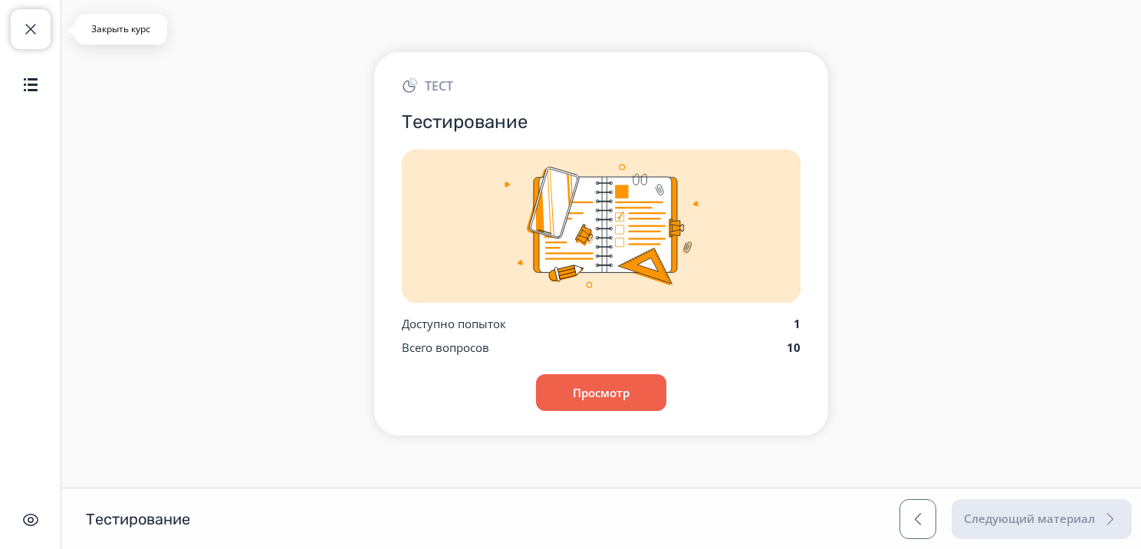
click at [43, 34] on button "Закрыть курс" at bounding box center [31, 29] width 40 height 40
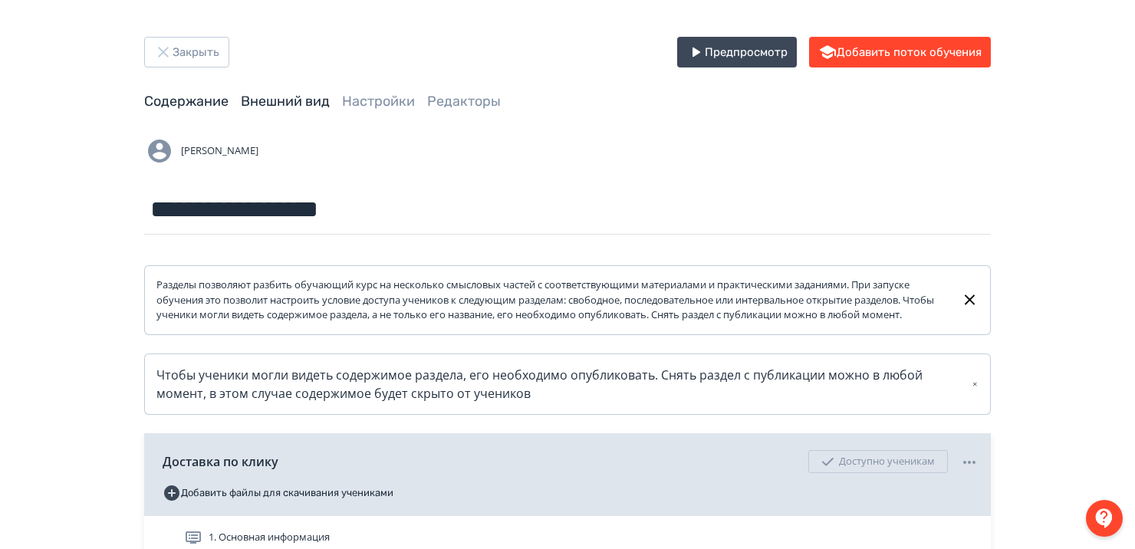
click at [255, 101] on link "Внешний вид" at bounding box center [285, 101] width 89 height 17
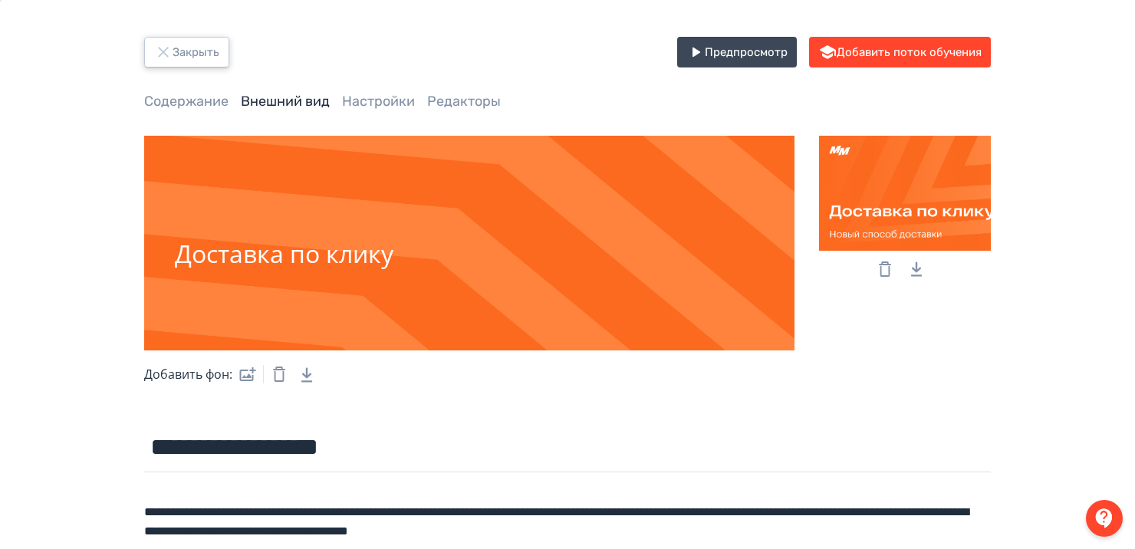
click at [212, 66] on button "Закрыть" at bounding box center [186, 52] width 85 height 31
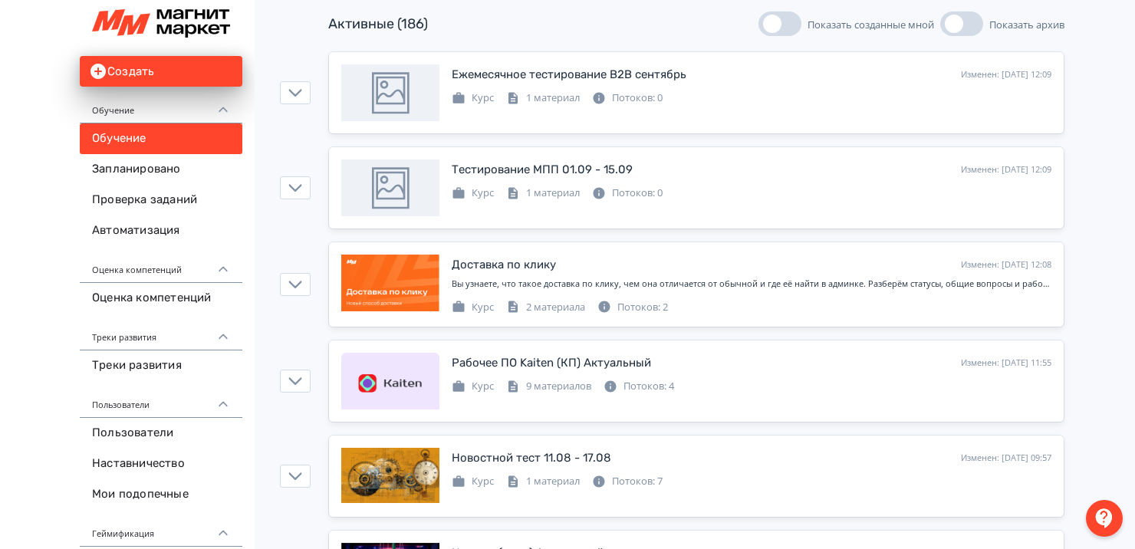
scroll to position [153, 0]
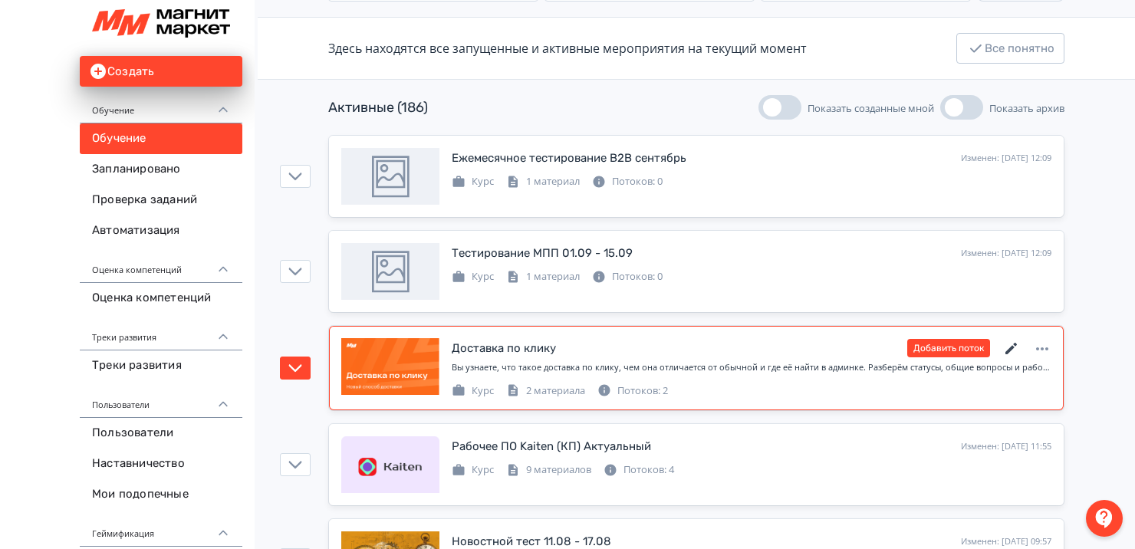
click at [1009, 348] on icon at bounding box center [1010, 348] width 11 height 11
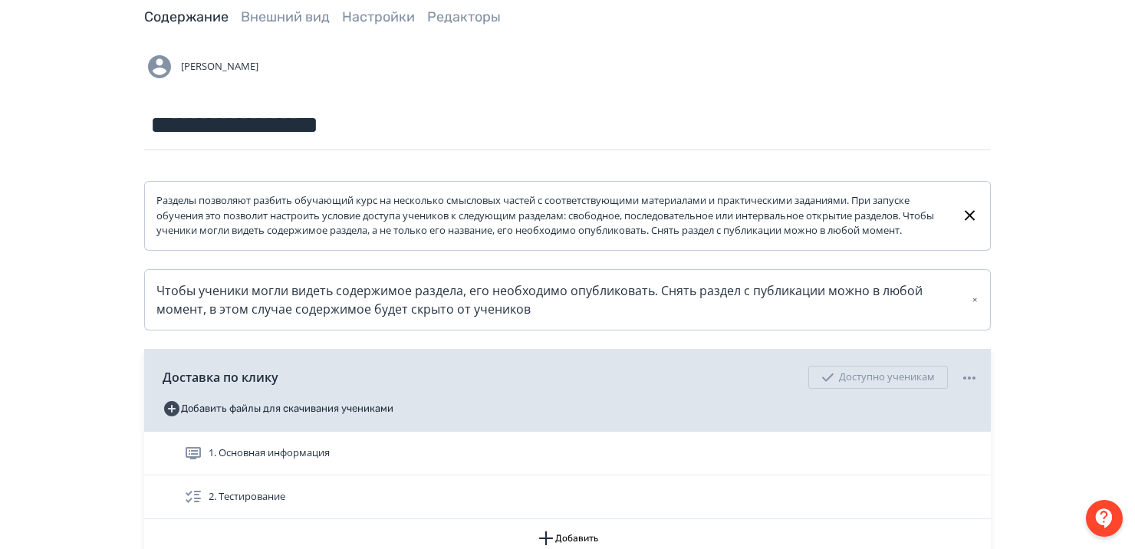
scroll to position [236, 0]
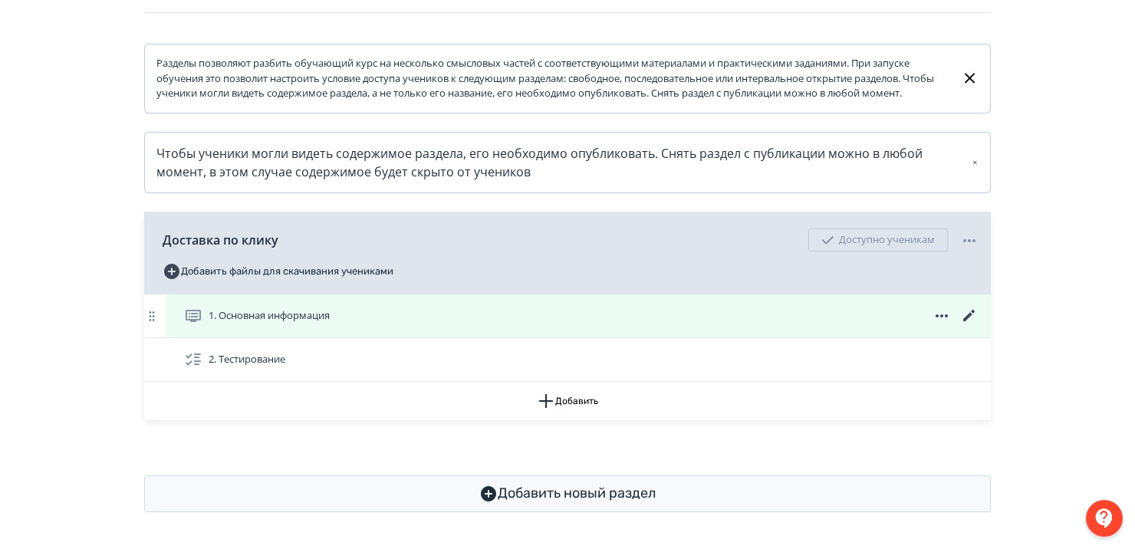
click at [967, 317] on icon at bounding box center [968, 315] width 11 height 11
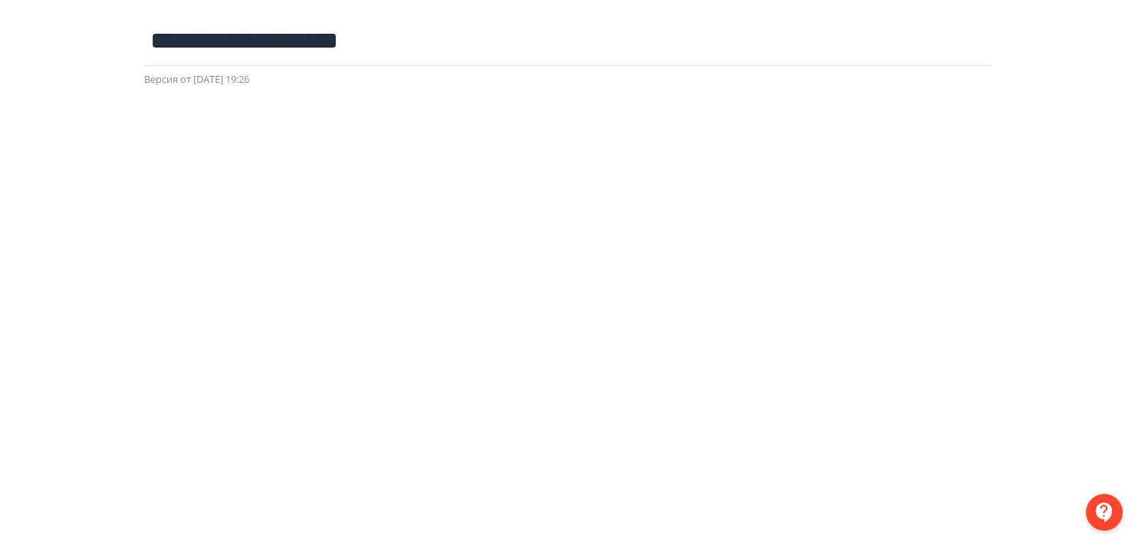
scroll to position [77, 0]
click at [1098, 509] on div at bounding box center [1104, 512] width 37 height 37
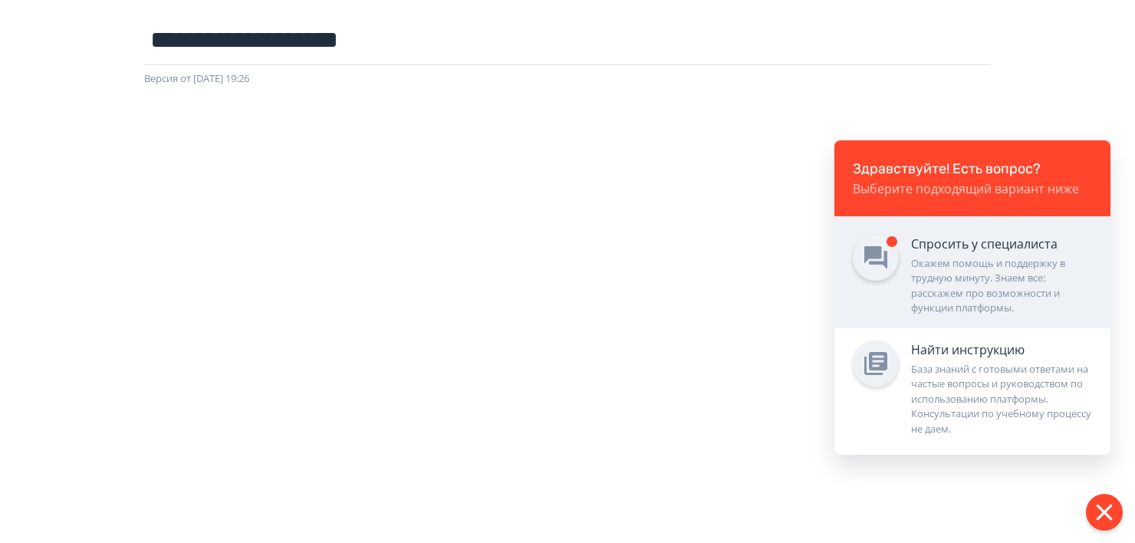
click at [944, 256] on div "Окажем помощь и поддержку в трудную минуту. Знаем все: расскажем про возможност…" at bounding box center [1001, 286] width 181 height 60
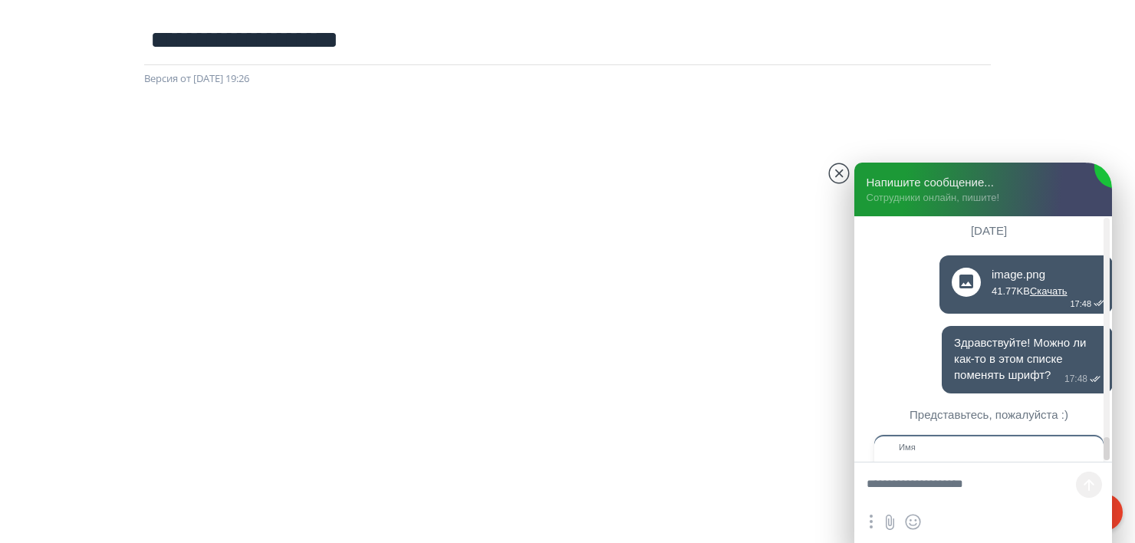
scroll to position [5964, 0]
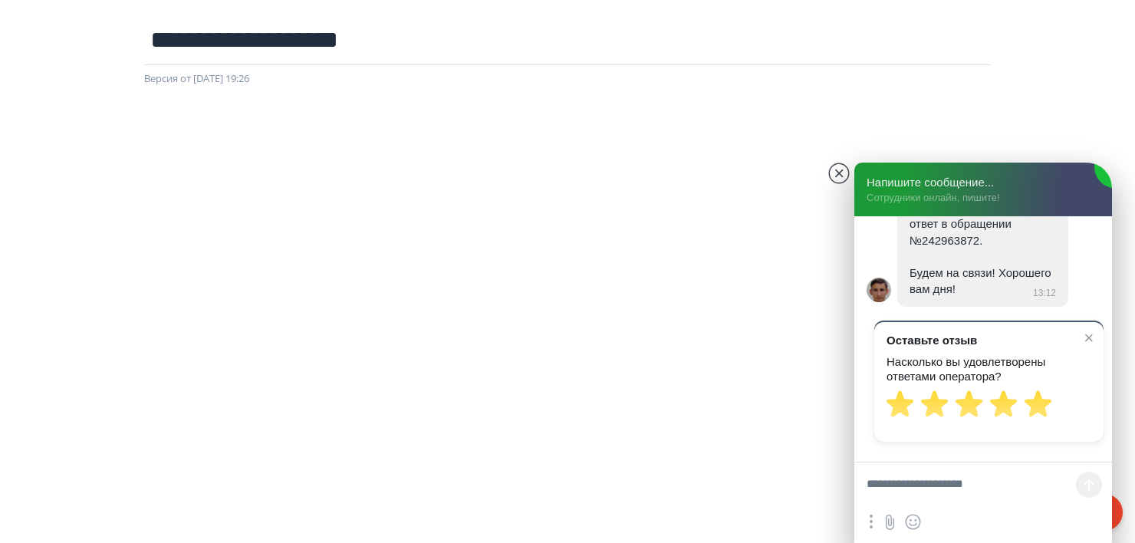
click at [938, 483] on textarea at bounding box center [983, 485] width 258 height 46
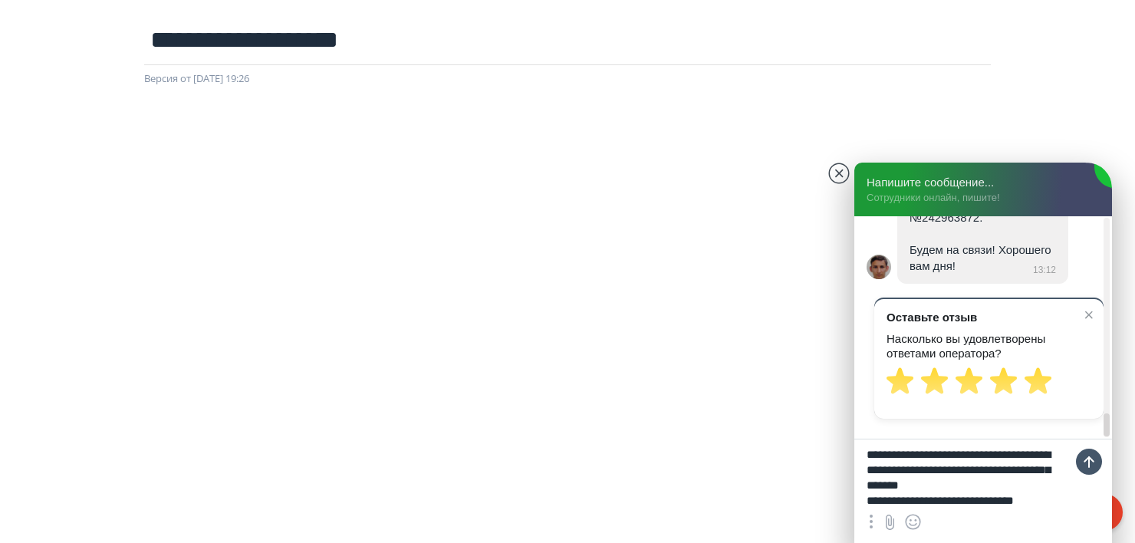
scroll to position [20, 0]
type textarea "**********"
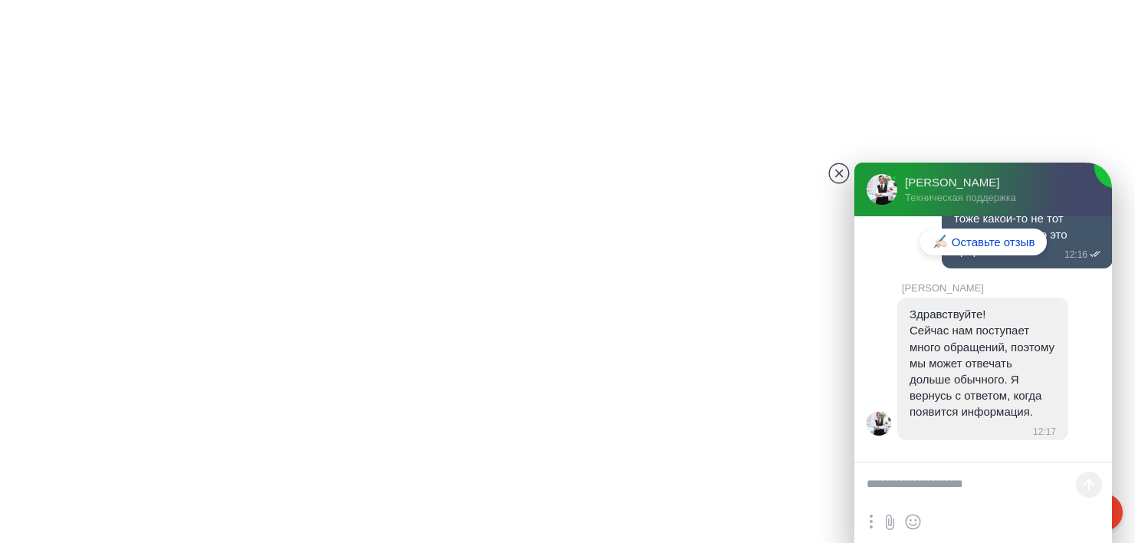
scroll to position [0, 0]
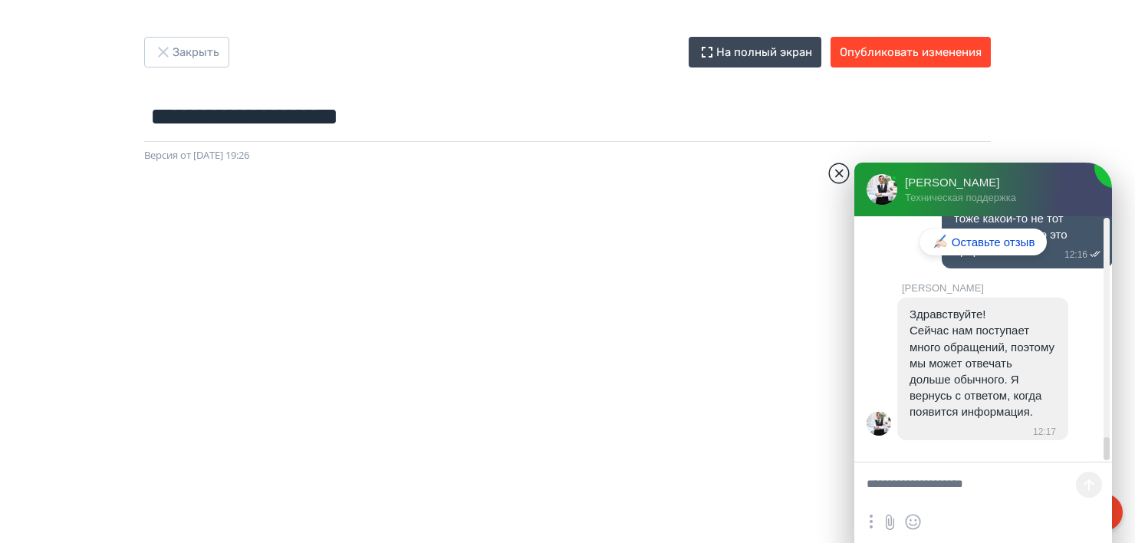
click at [839, 169] on jdiv at bounding box center [838, 173] width 21 height 21
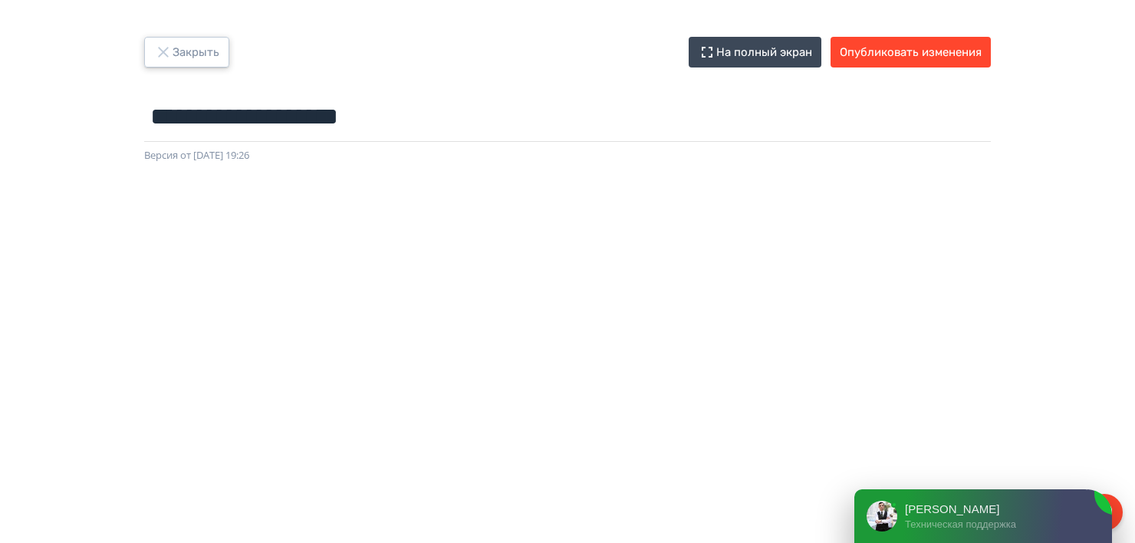
click at [196, 43] on button "Закрыть" at bounding box center [186, 52] width 85 height 31
